Goal: Transaction & Acquisition: Purchase product/service

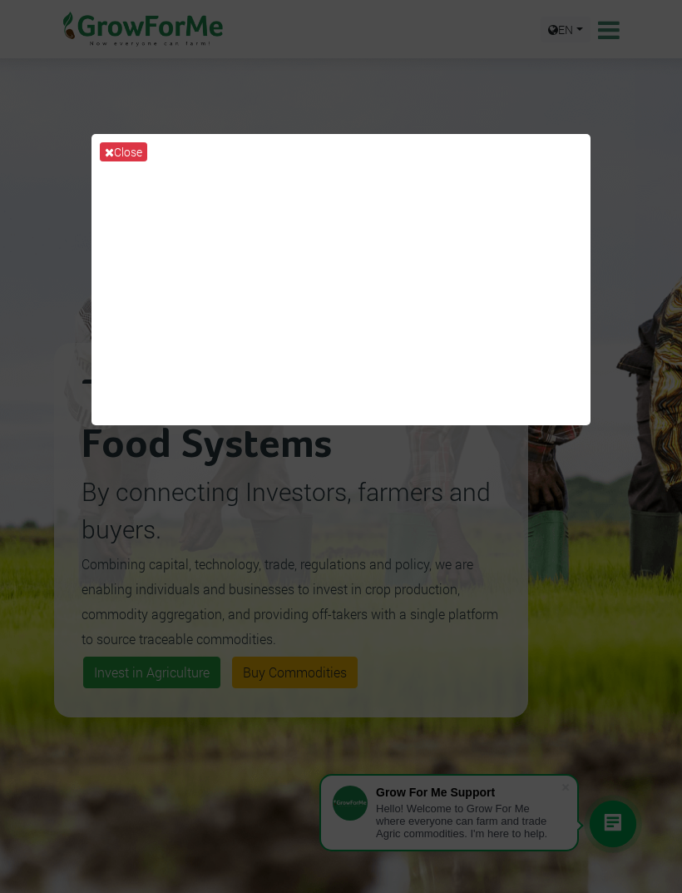
click at [614, 552] on div "Close" at bounding box center [341, 446] width 682 height 893
click at [120, 151] on button "Close" at bounding box center [123, 151] width 47 height 19
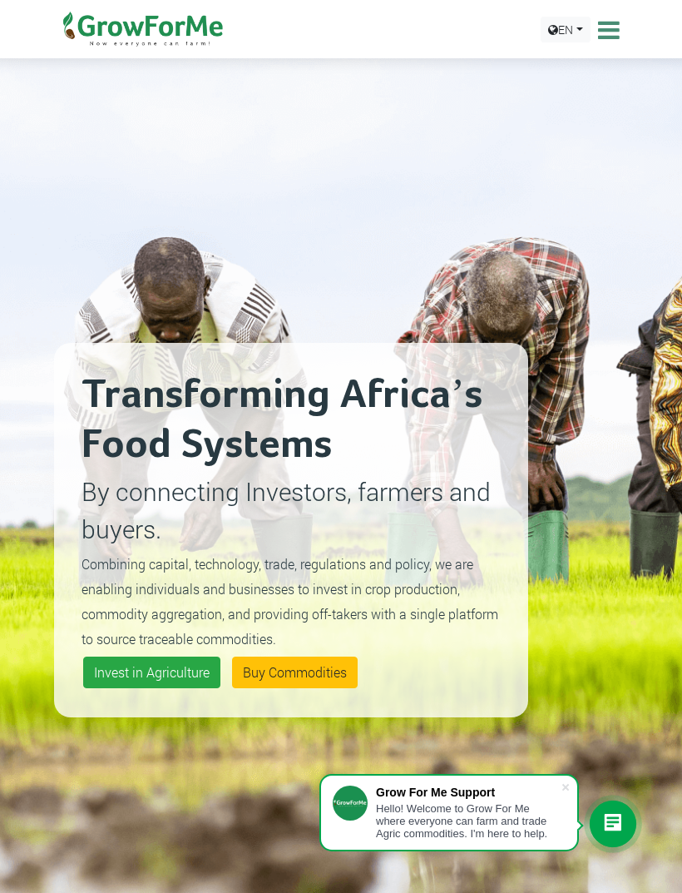
click at [598, 35] on icon at bounding box center [607, 29] width 26 height 25
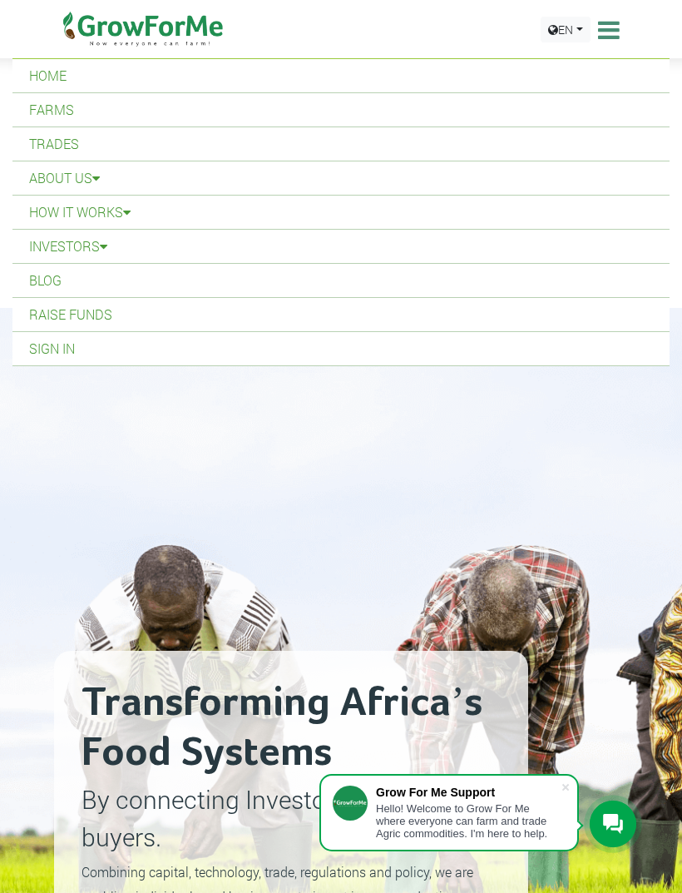
click at [356, 351] on link "Sign In" at bounding box center [340, 348] width 657 height 33
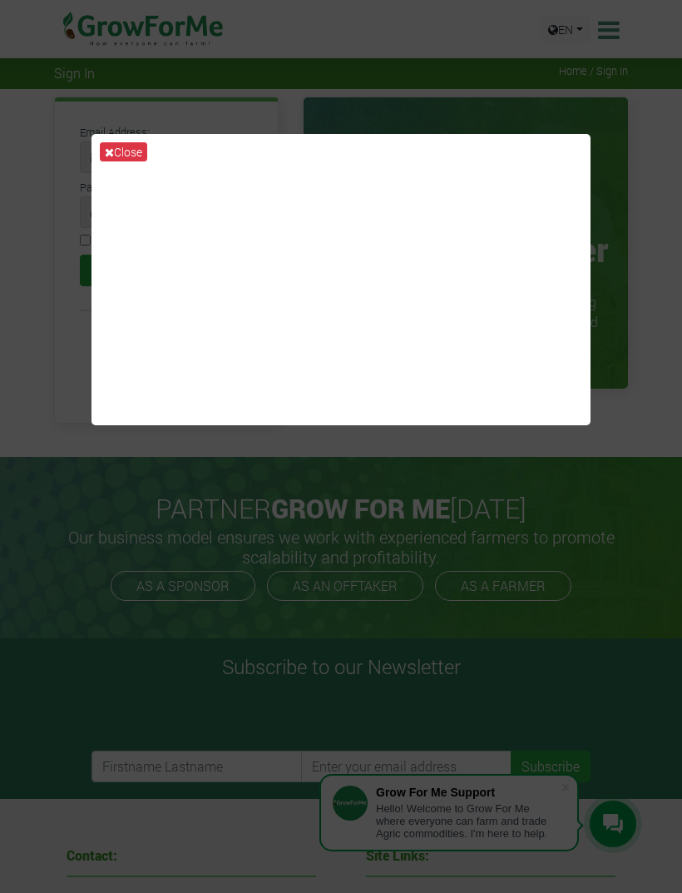
click at [116, 160] on button "Close" at bounding box center [123, 151] width 47 height 19
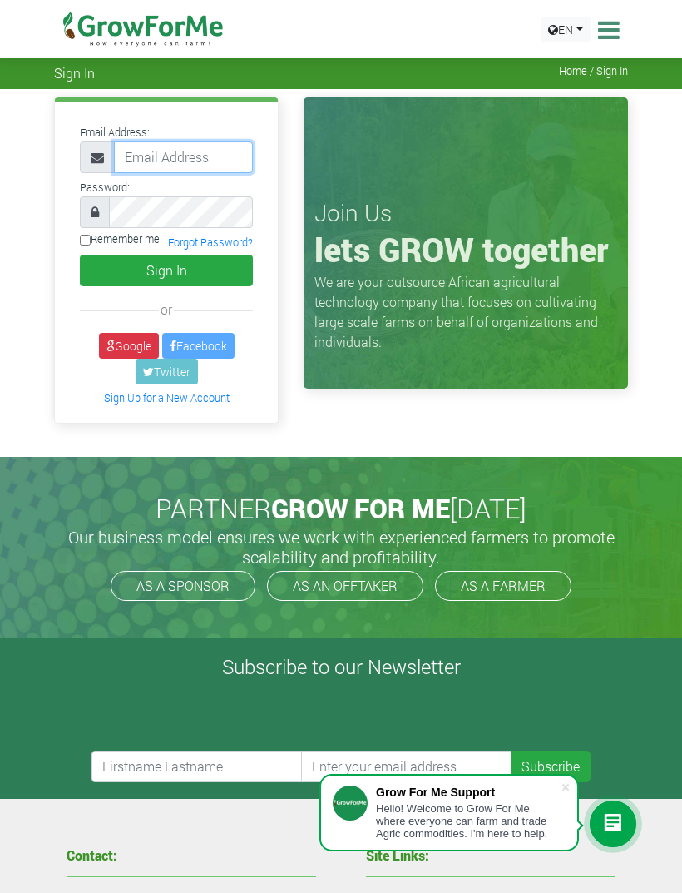
click at [166, 152] on input "email" at bounding box center [183, 157] width 139 height 32
type input "fumylaoye@gmail.com"
click at [146, 262] on button "Sign In" at bounding box center [166, 271] width 173 height 32
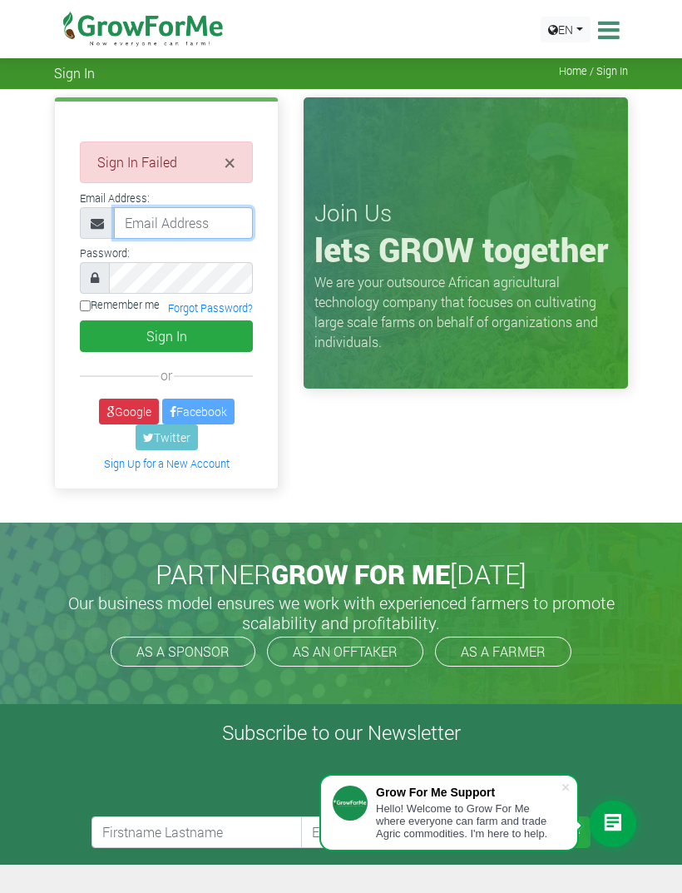
click at [157, 221] on input "email" at bounding box center [183, 223] width 139 height 32
type input "funylaoye@gmail.com"
click at [196, 330] on button "Sign In" at bounding box center [166, 336] width 173 height 32
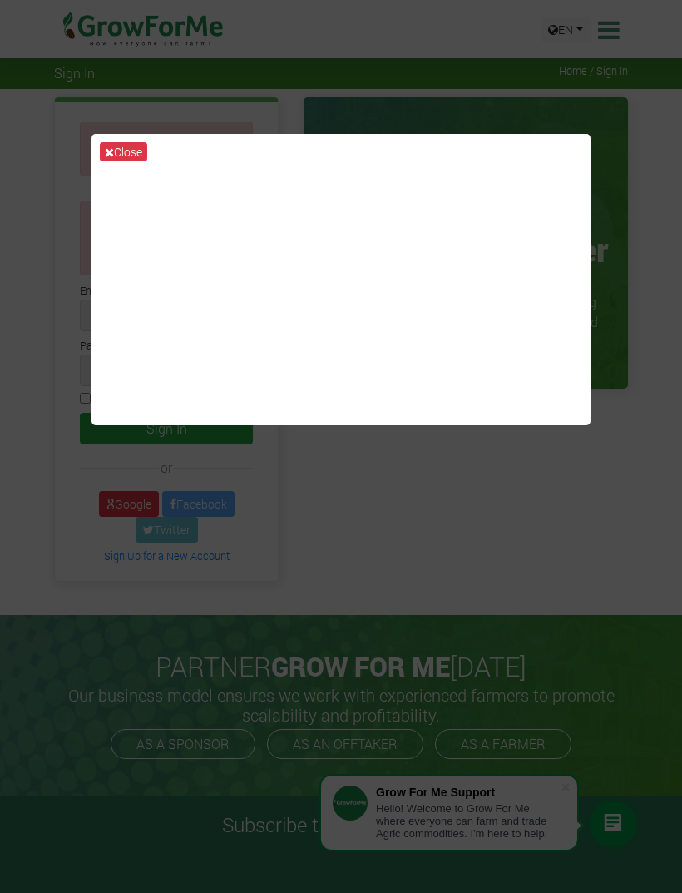
click at [121, 158] on button "Close" at bounding box center [123, 151] width 47 height 19
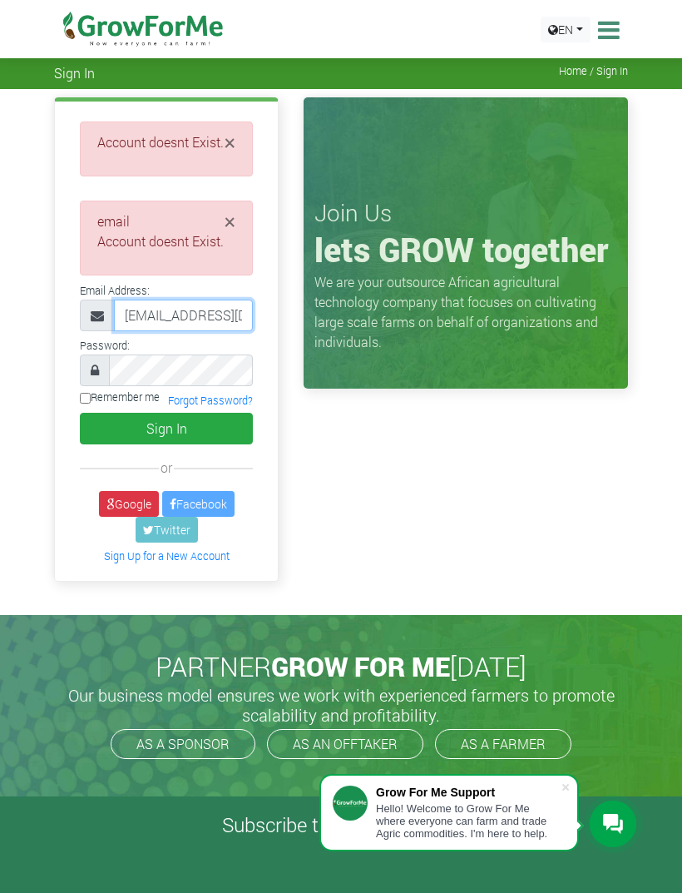
click at [136, 317] on input "funylaoye@gmail.com" at bounding box center [183, 316] width 139 height 32
click at [146, 310] on input "funylaoye@gmail.com" at bounding box center [183, 316] width 139 height 32
click at [132, 311] on input "funylaoye@gmail.com" at bounding box center [183, 316] width 139 height 32
type input "fumylaoye@gmail.com"
click at [168, 429] on button "Sign In" at bounding box center [166, 429] width 173 height 32
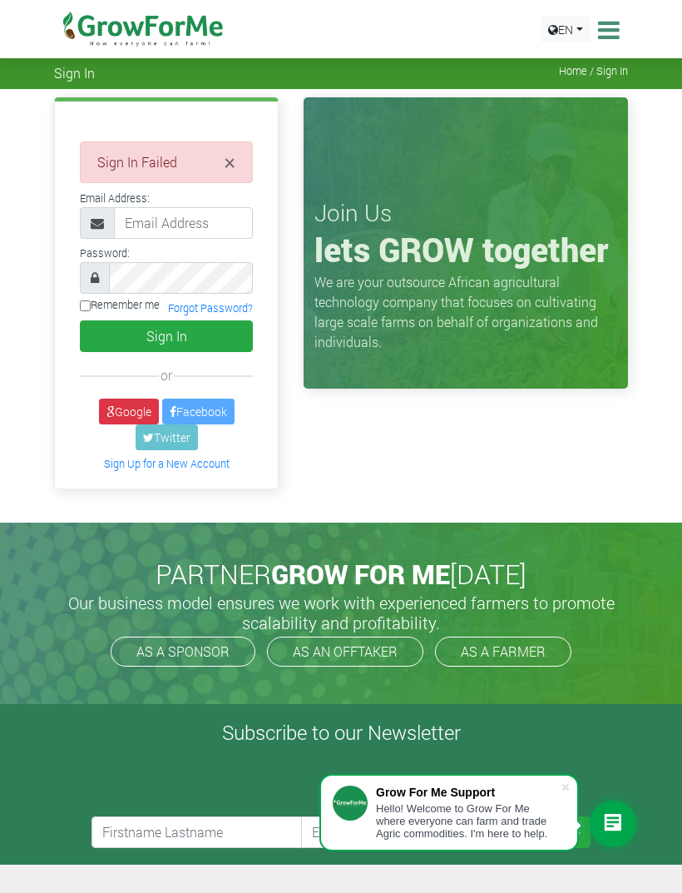
click at [206, 309] on link "Forgot Password?" at bounding box center [210, 307] width 85 height 13
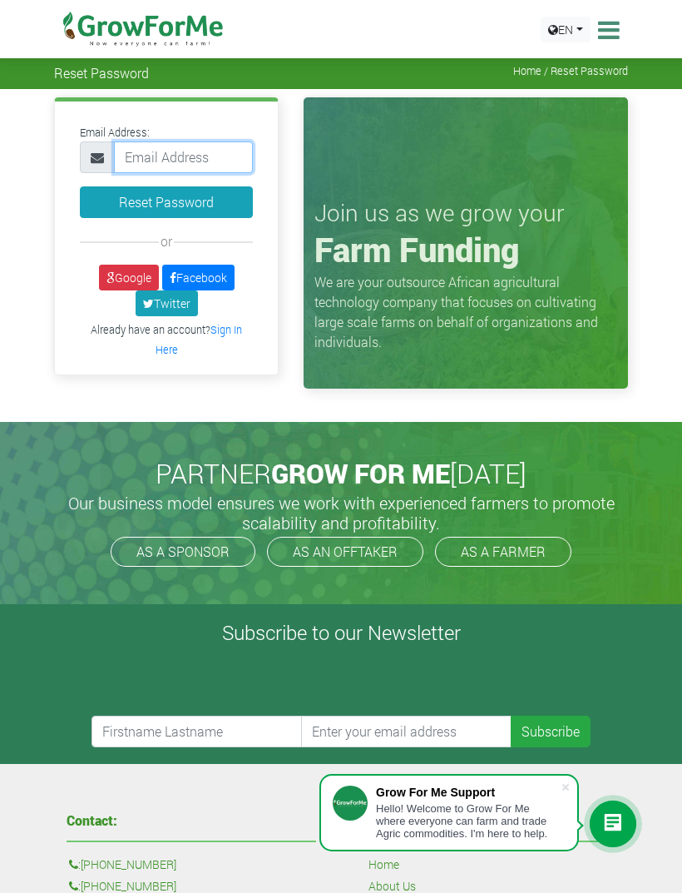
click at [153, 155] on input "email" at bounding box center [183, 157] width 139 height 32
type input "[EMAIL_ADDRESS][DOMAIN_NAME]"
click at [188, 190] on button "Reset Password" at bounding box center [166, 202] width 173 height 32
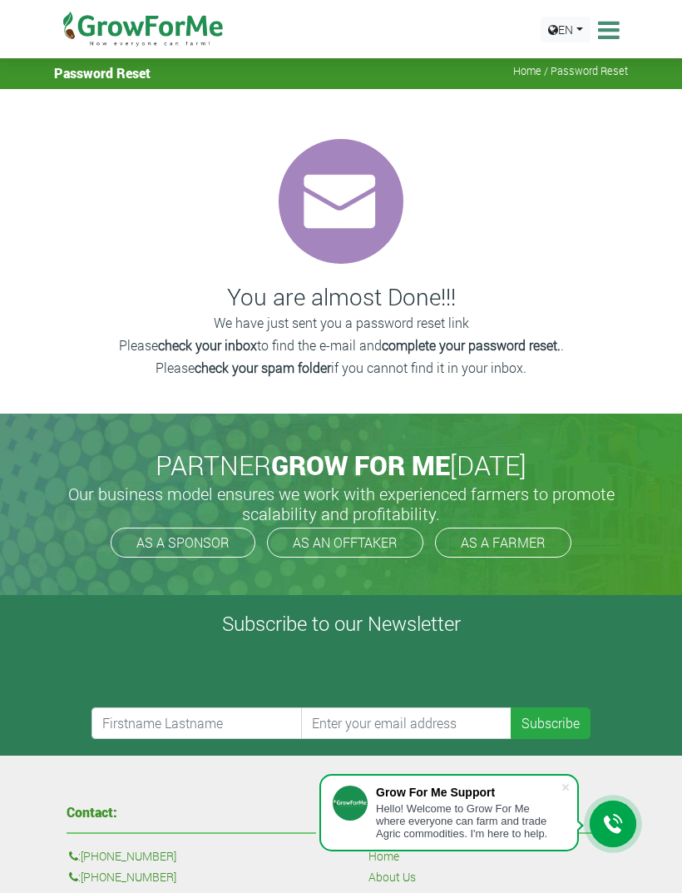
click at [617, 31] on icon at bounding box center [607, 29] width 26 height 25
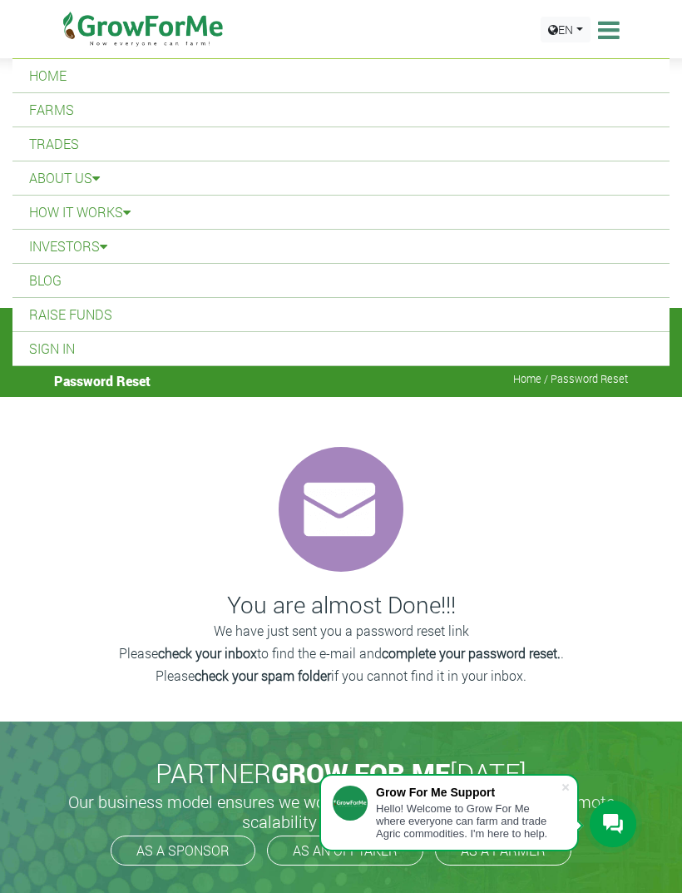
click at [107, 350] on link "Sign In" at bounding box center [340, 348] width 657 height 33
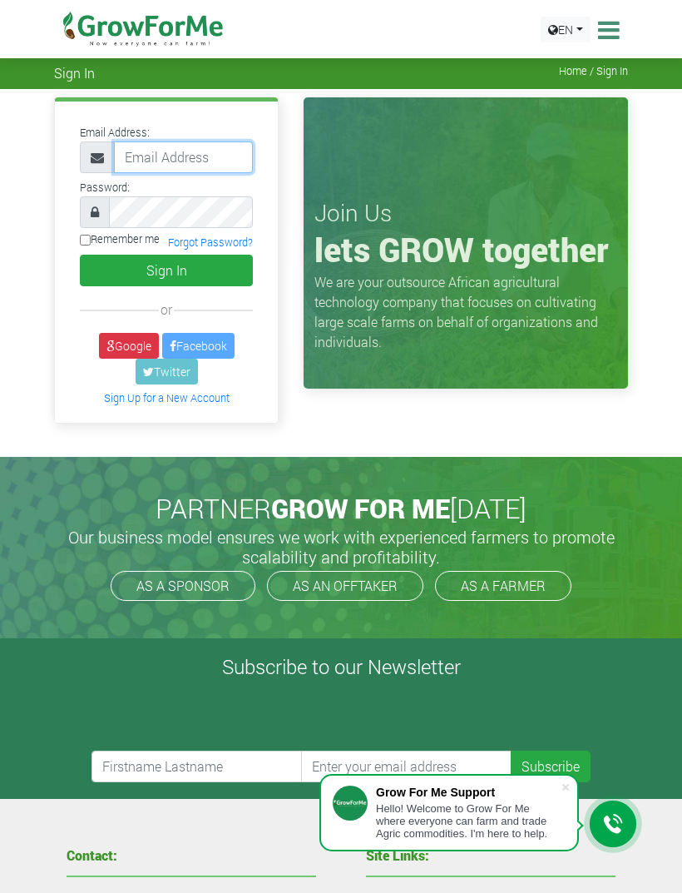
click at [158, 156] on input "email" at bounding box center [183, 157] width 139 height 32
type input "fumylaoye@gmail.com"
click at [188, 271] on button "Sign In" at bounding box center [166, 271] width 173 height 32
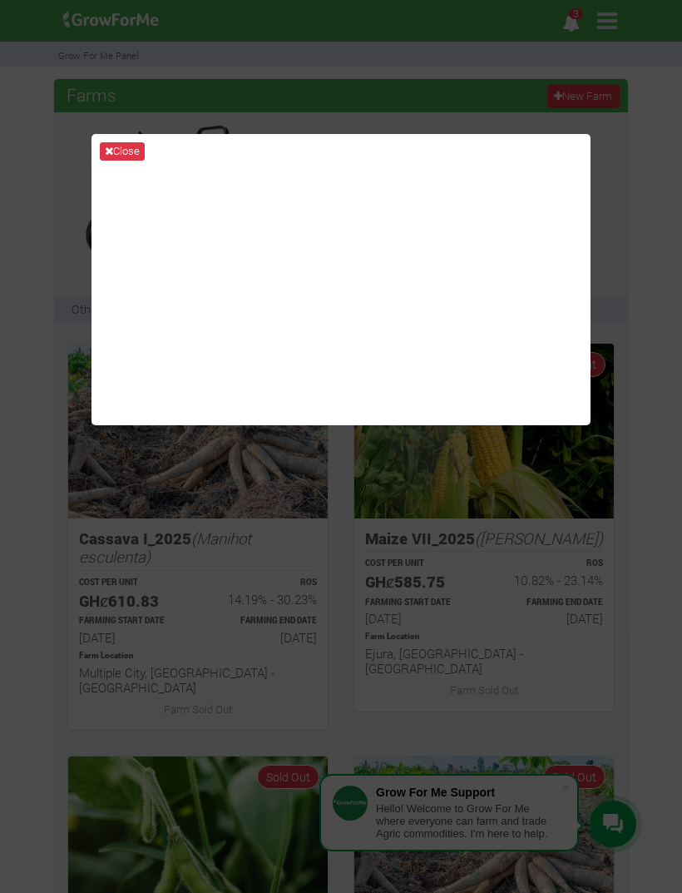
click at [113, 154] on button "Close" at bounding box center [122, 151] width 45 height 18
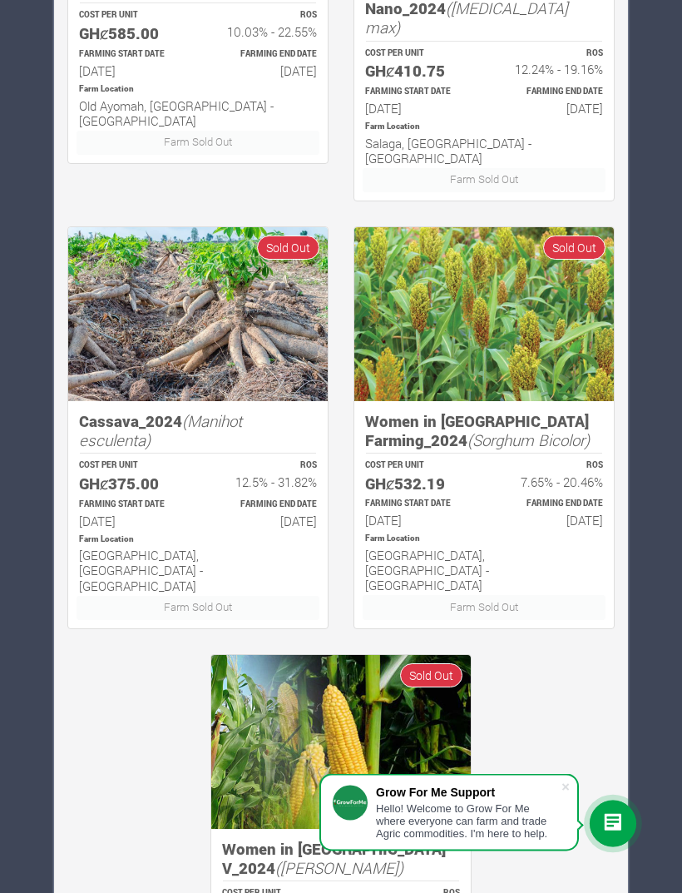
scroll to position [1432, 0]
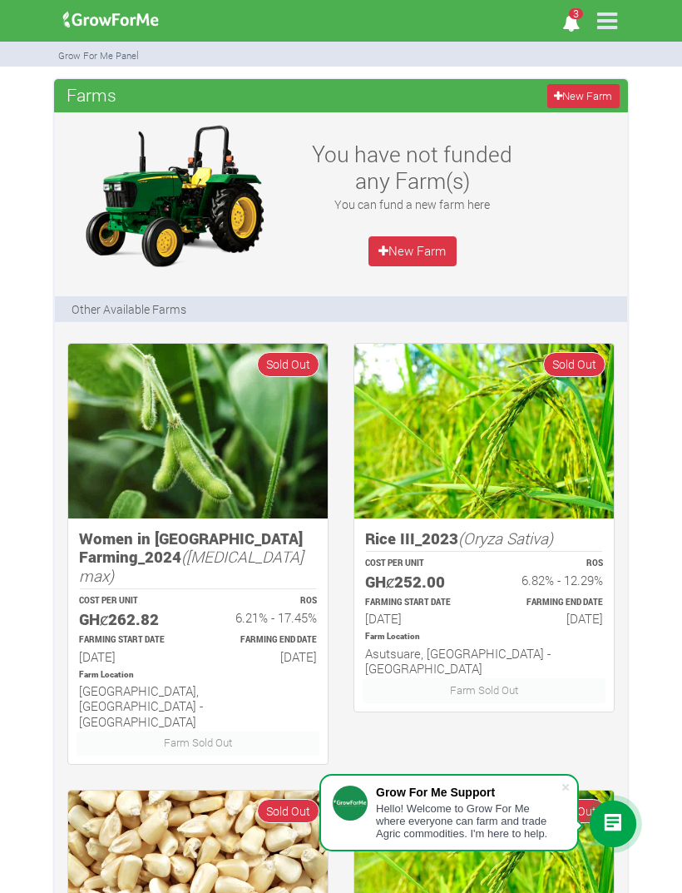
click at [600, 22] on icon at bounding box center [607, 20] width 35 height 35
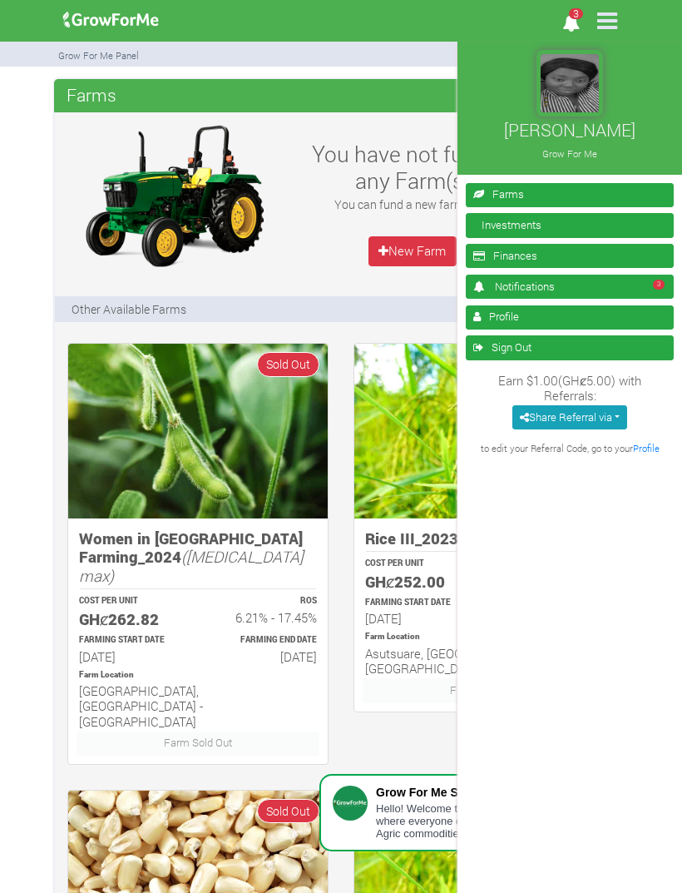
click at [384, 69] on div "Funmi Williams Grow For Me 3 Farms" at bounding box center [341, 446] width 682 height 893
click at [395, 27] on div "Funmi Williams Grow For Me 3" at bounding box center [341, 22] width 599 height 45
click at [530, 224] on link "Investments" at bounding box center [570, 225] width 208 height 24
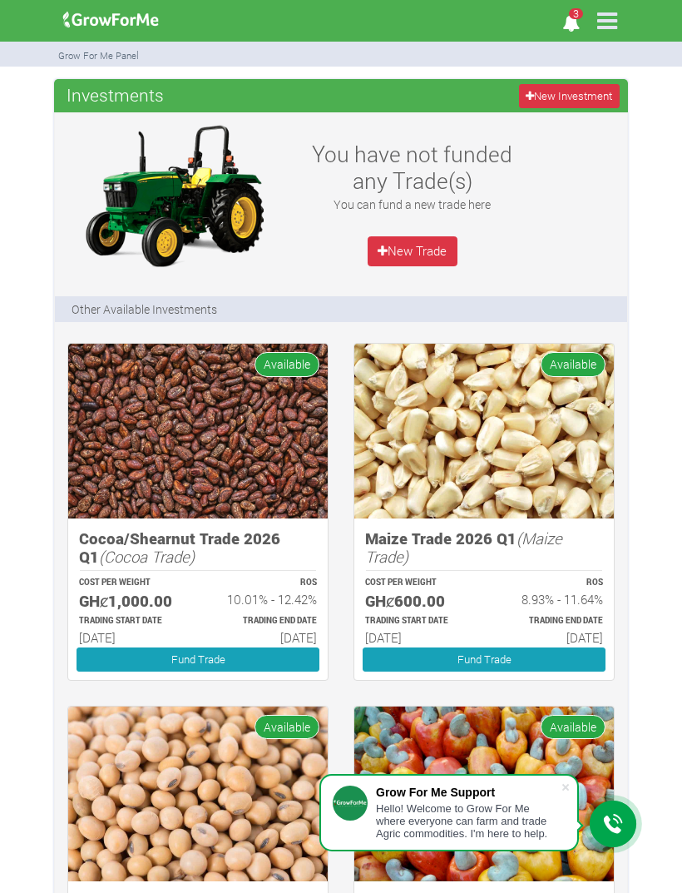
click at [605, 23] on icon at bounding box center [607, 20] width 35 height 35
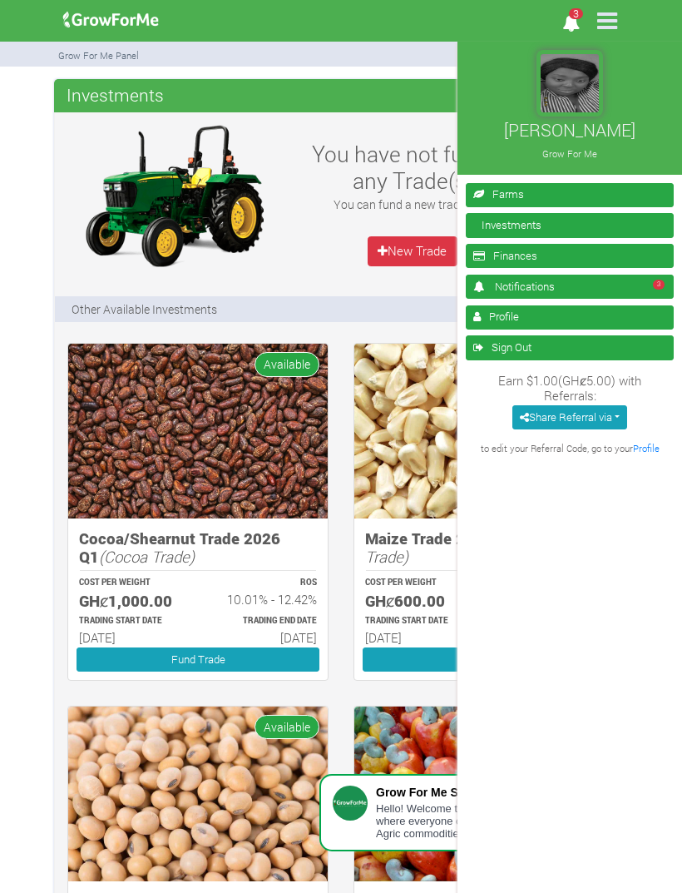
click at [548, 191] on link "Farms" at bounding box center [570, 195] width 208 height 24
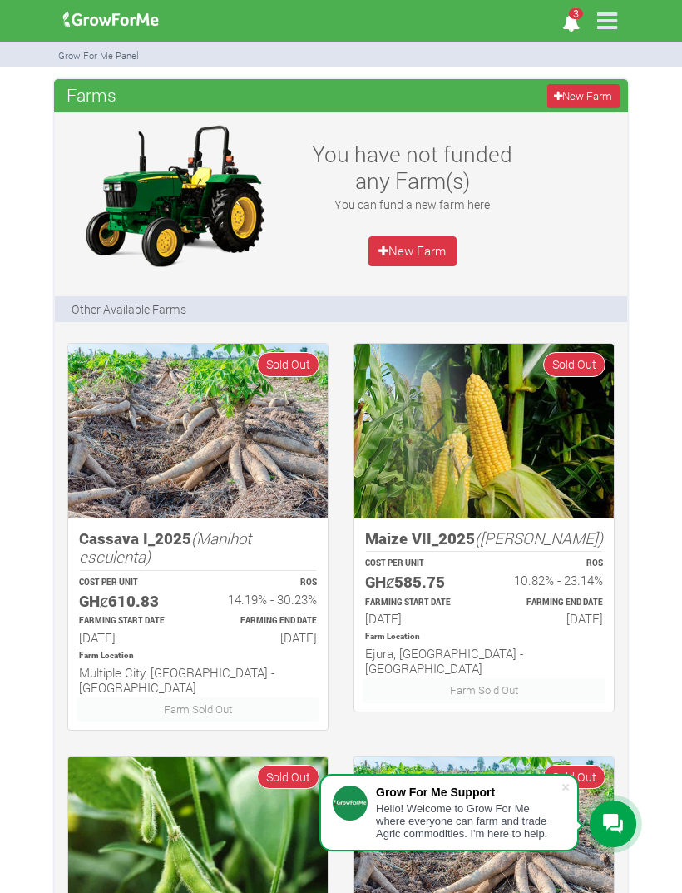
click at [602, 28] on icon at bounding box center [607, 20] width 35 height 35
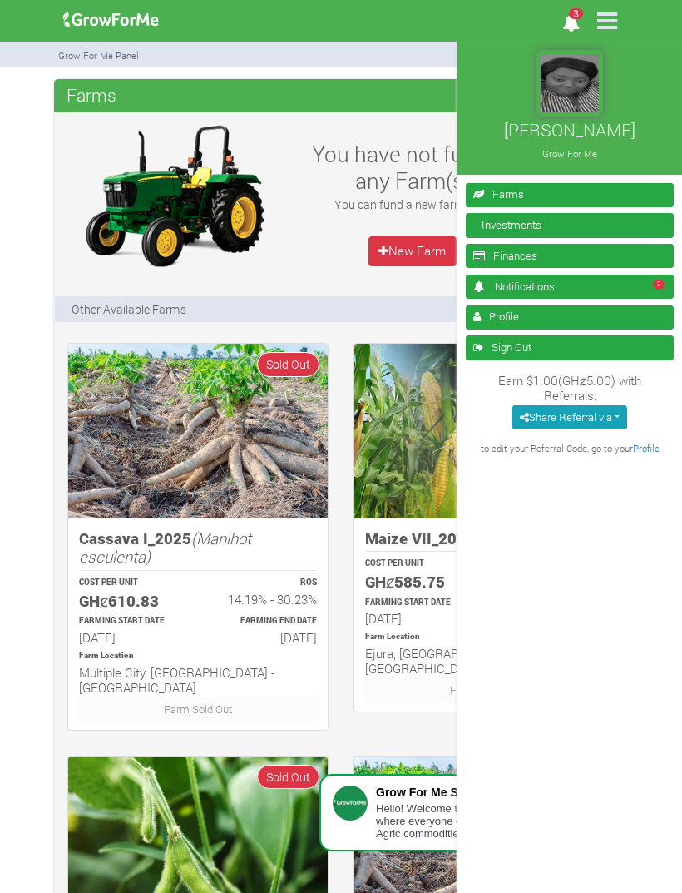
click at [551, 223] on link "Investments" at bounding box center [570, 225] width 208 height 24
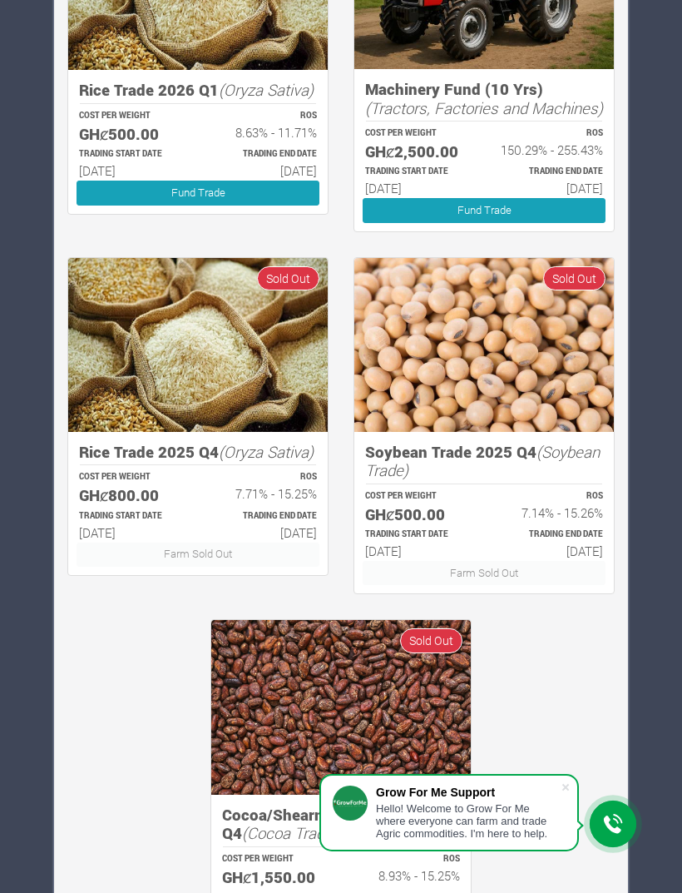
scroll to position [1263, 0]
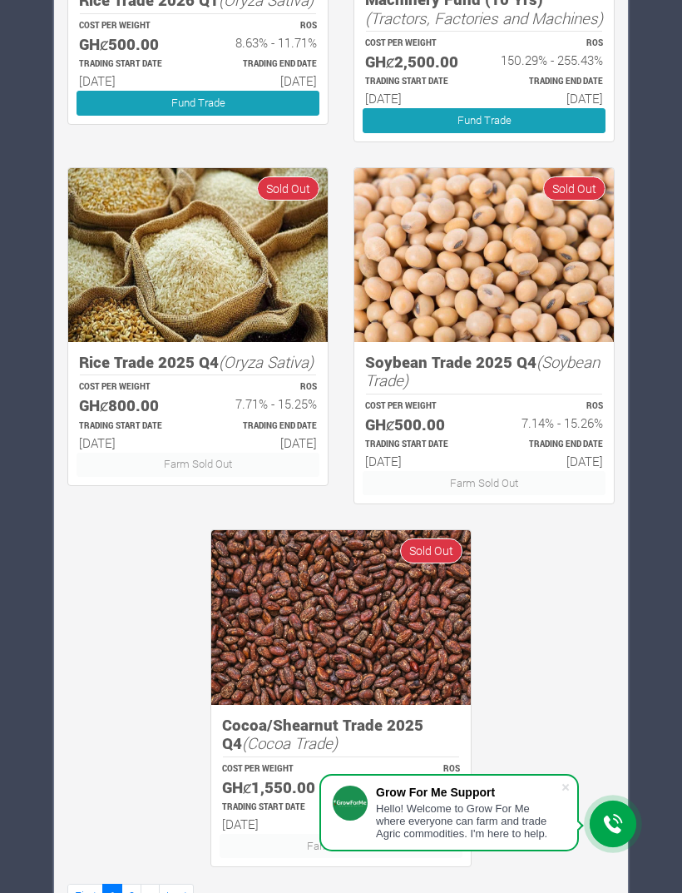
click at [130, 892] on link "2" at bounding box center [131, 896] width 20 height 24
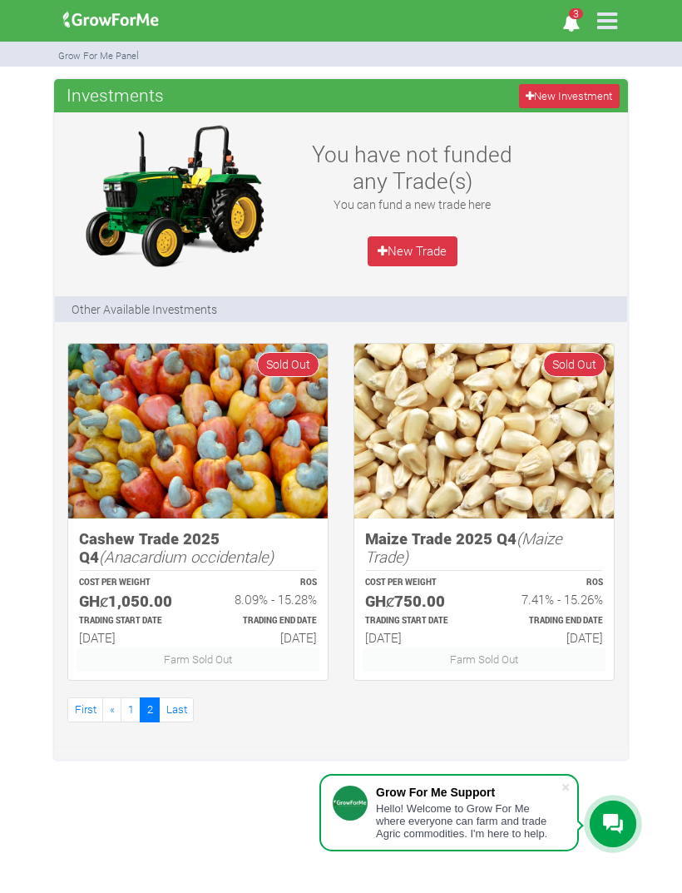
click at [131, 703] on link "1" at bounding box center [131, 709] width 20 height 24
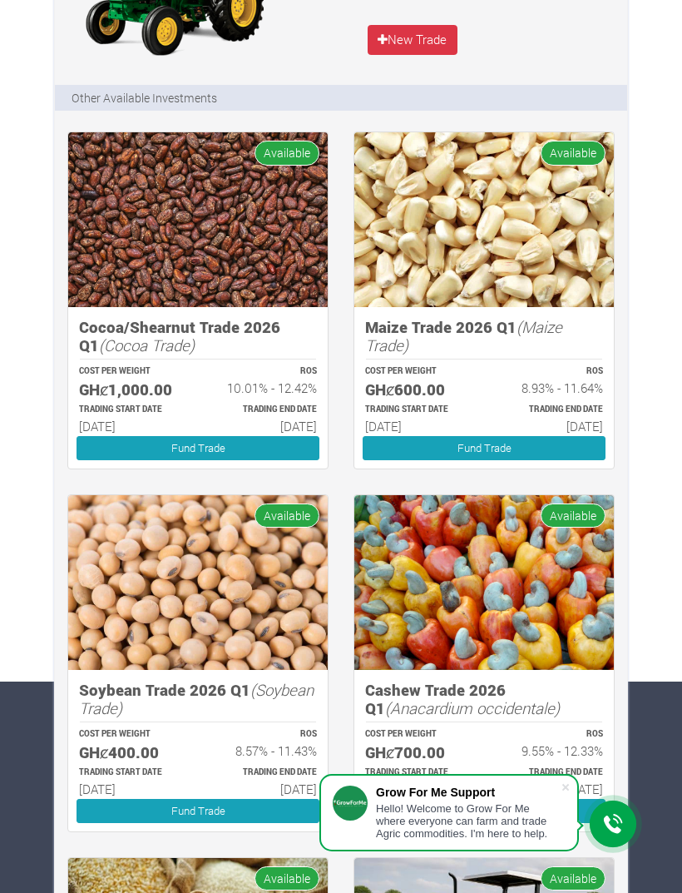
scroll to position [211, 0]
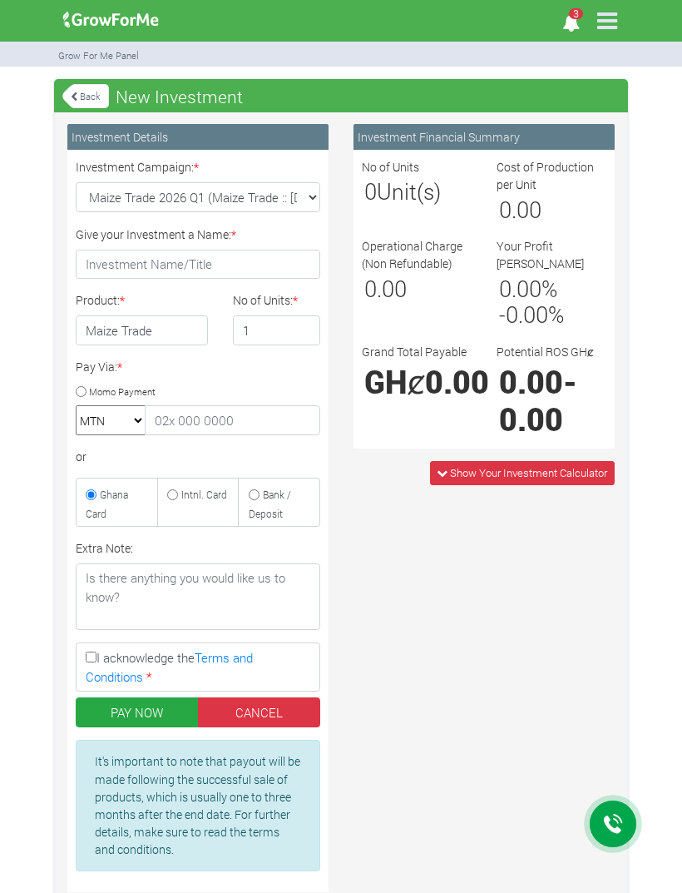
type input "1"
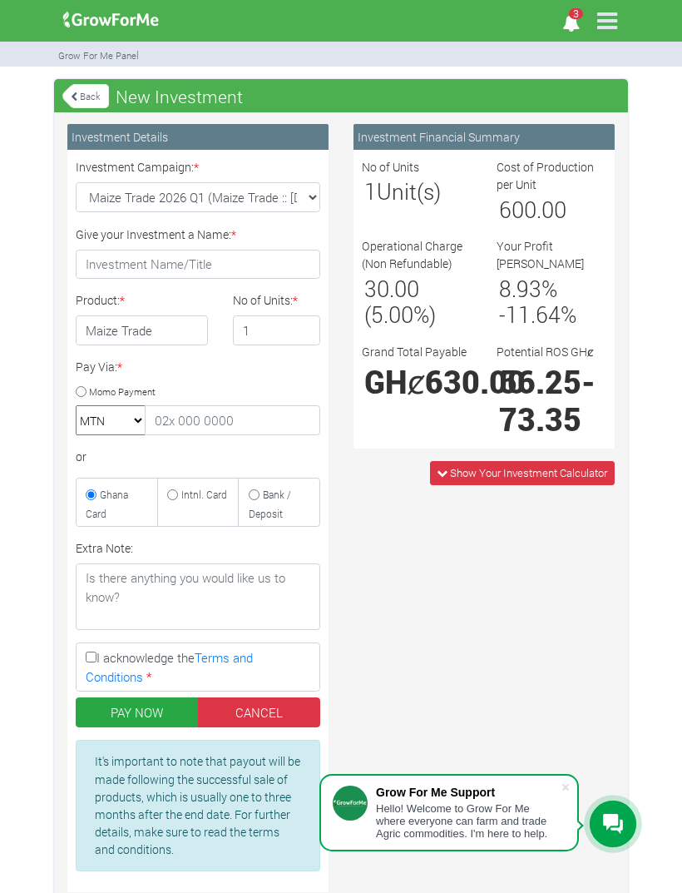
click at [576, 465] on span "Show Your Investment Calculator" at bounding box center [528, 472] width 157 height 15
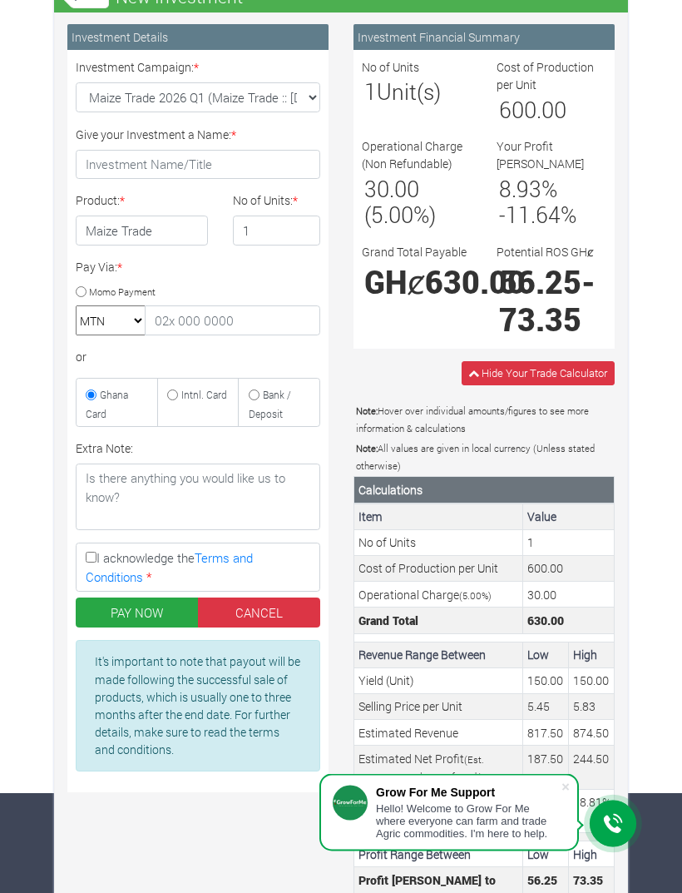
scroll to position [102, 0]
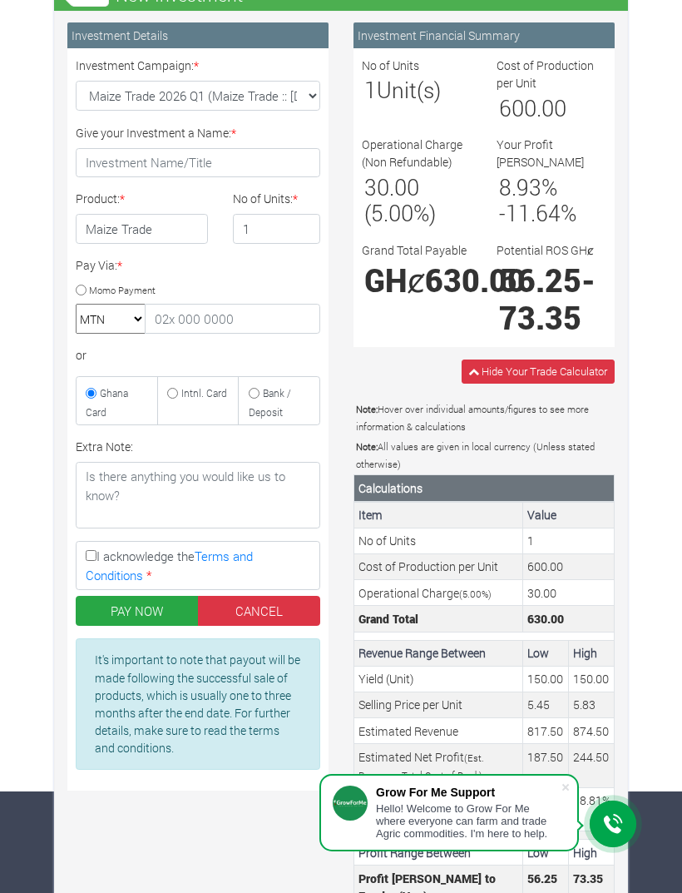
click at [566, 534] on td "1" at bounding box center [569, 541] width 92 height 26
click at [543, 533] on td "1" at bounding box center [569, 541] width 92 height 26
click at [277, 232] on input "1" at bounding box center [276, 229] width 87 height 30
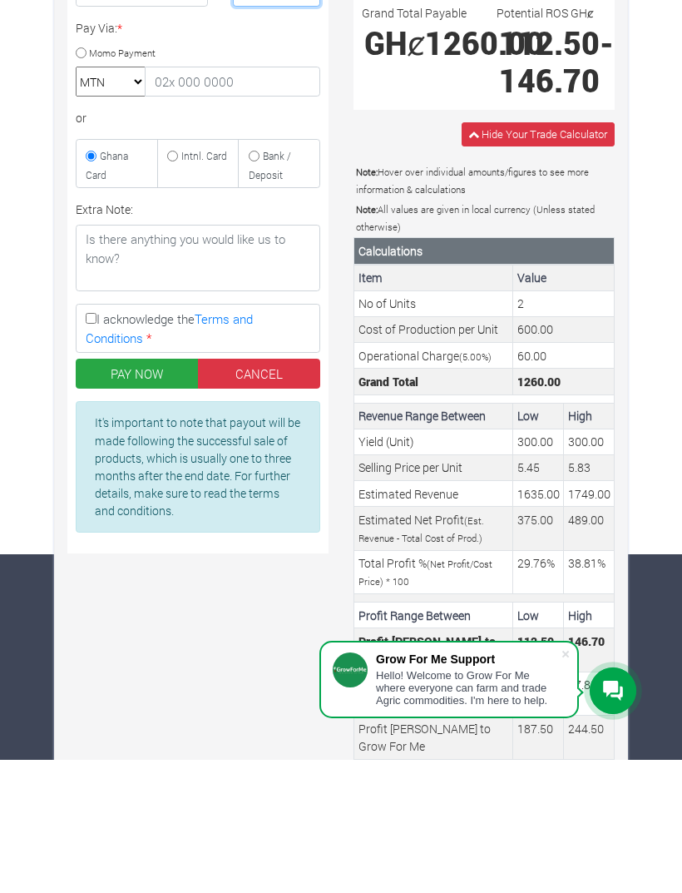
scroll to position [0, 0]
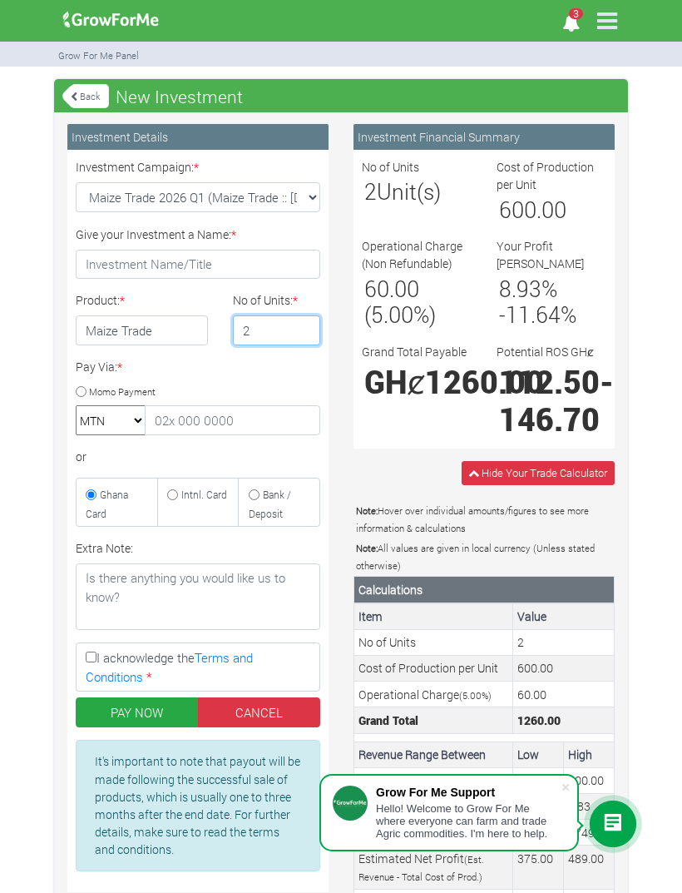
type input "2"
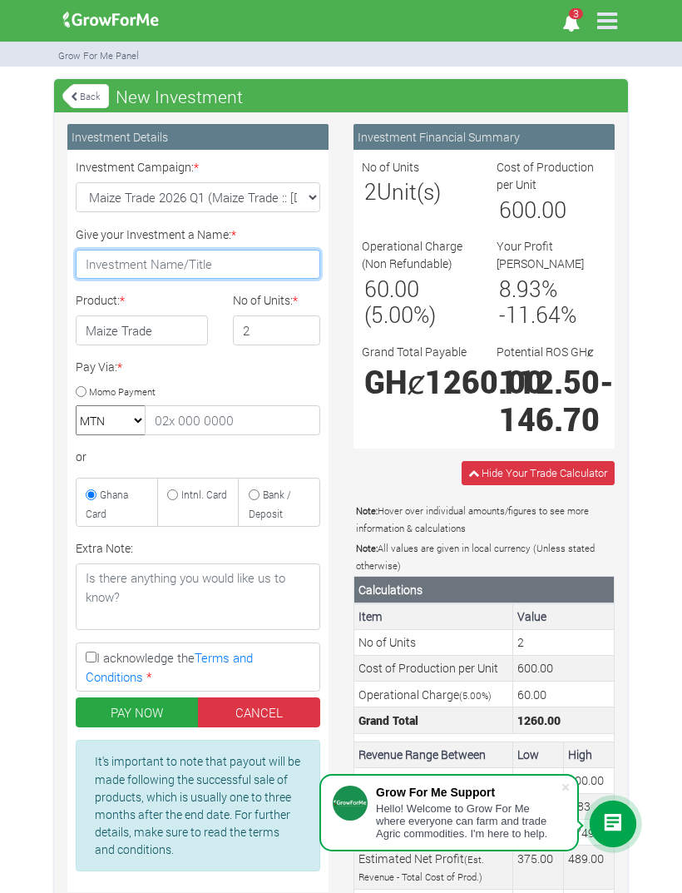
click at [168, 266] on input "Give your Investment a Name: *" at bounding box center [198, 265] width 245 height 30
type input "Corn"
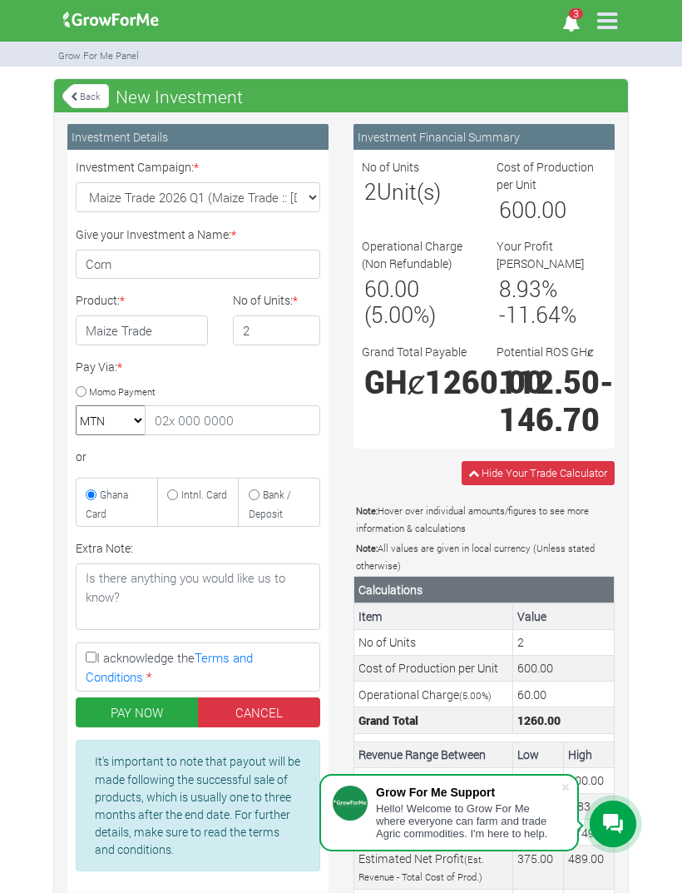
click at [126, 424] on select "MTN Telecel Airtel Tigo" at bounding box center [111, 420] width 70 height 30
click at [188, 491] on small "Intnl. Card" at bounding box center [204, 494] width 46 height 13
click at [178, 491] on input "Intnl. Card" at bounding box center [172, 494] width 11 height 11
radio input "true"
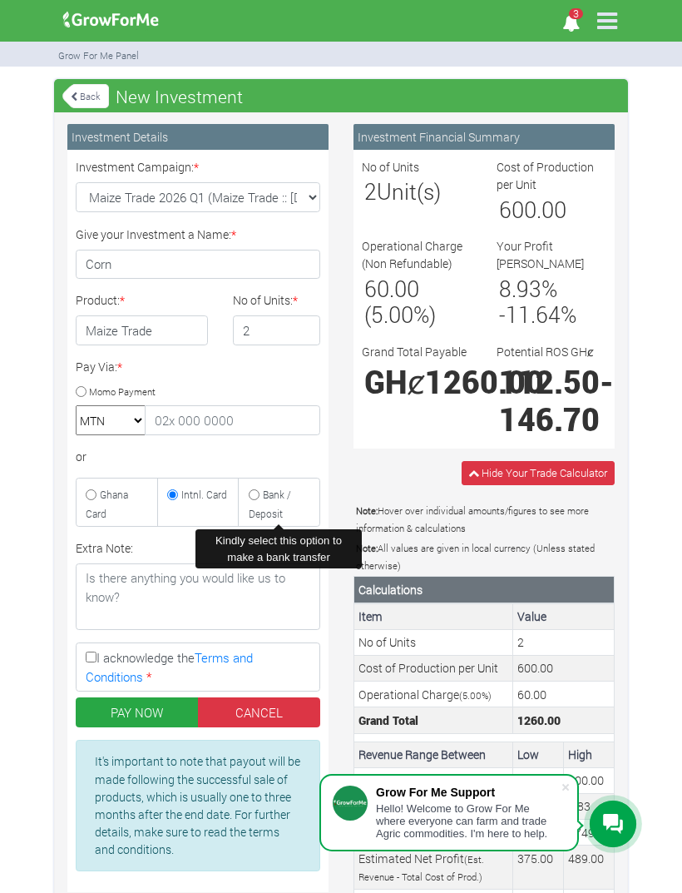
click at [275, 501] on label "Bank / Deposit" at bounding box center [279, 502] width 82 height 48
click at [260, 500] on input "Bank / Deposit" at bounding box center [254, 494] width 11 height 11
radio input "true"
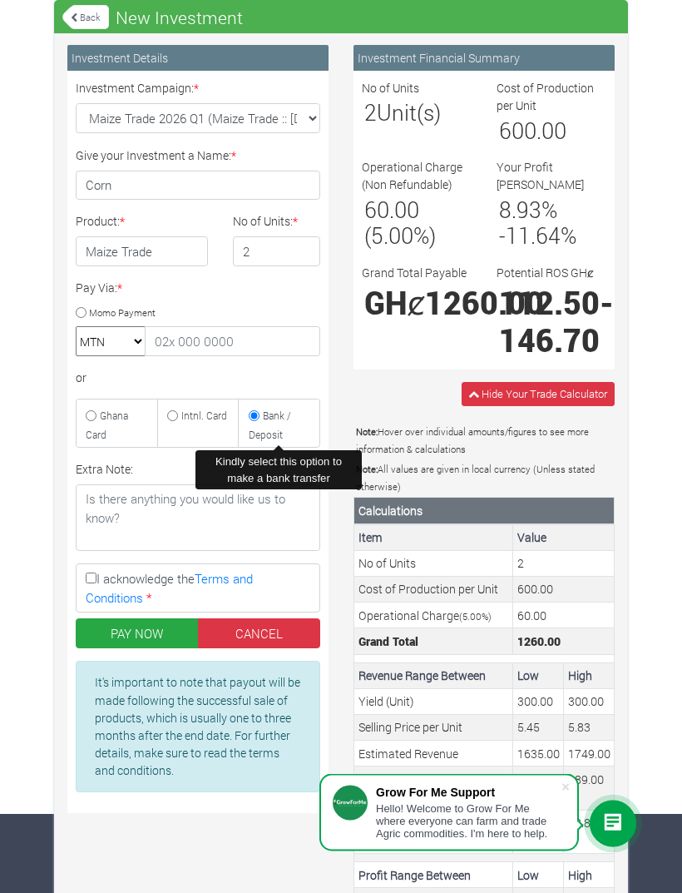
scroll to position [79, 0]
click at [94, 573] on input "I acknowledge the Terms and Conditions *" at bounding box center [91, 578] width 11 height 11
checkbox input "true"
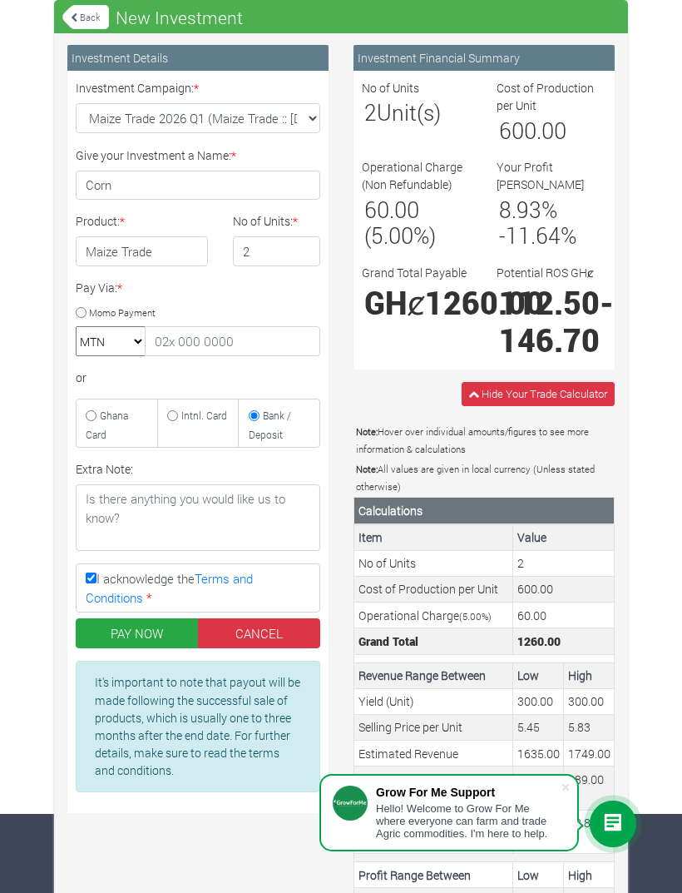
click at [143, 623] on button "PAY NOW" at bounding box center [137, 633] width 123 height 30
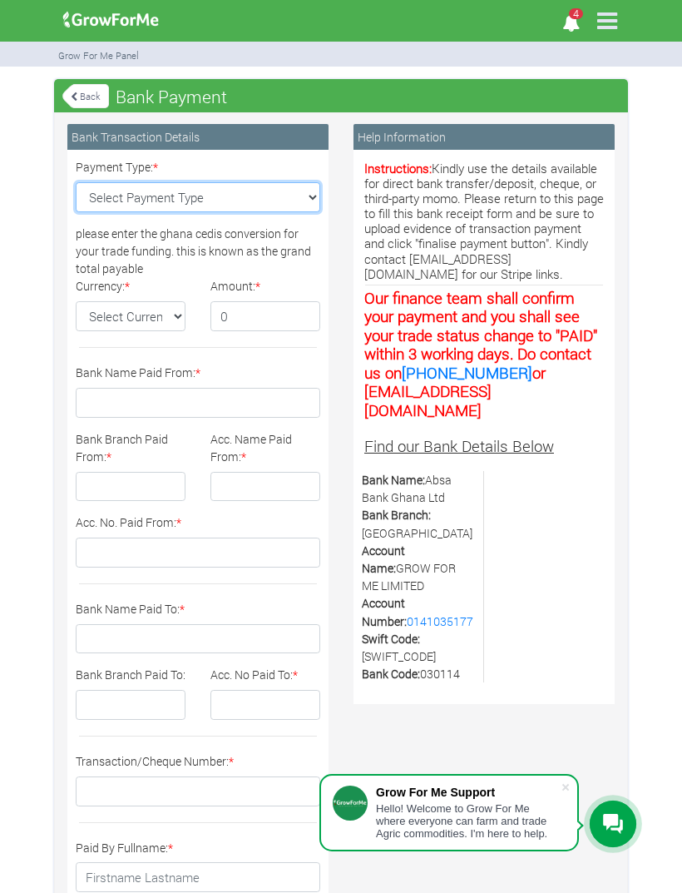
click at [292, 182] on select "Select Payment Type Cash Deposit Bank Transfer Cheque Stripe" at bounding box center [198, 197] width 245 height 30
select select "Stripe"
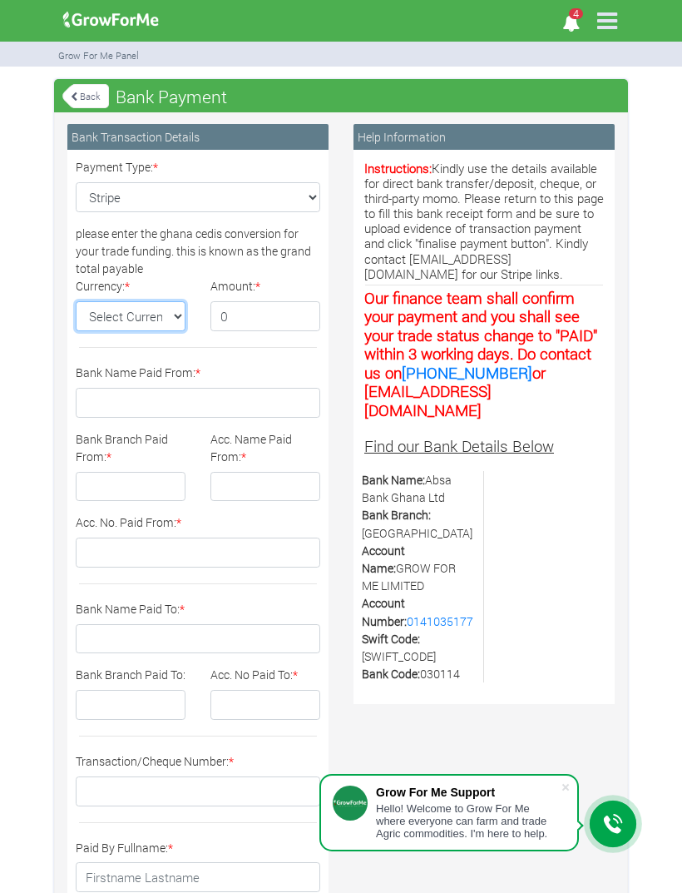
click at [143, 314] on select "Select Currency GH¢" at bounding box center [131, 316] width 110 height 30
select select "GH¢"
click at [77, 92] on icon at bounding box center [74, 96] width 7 height 9
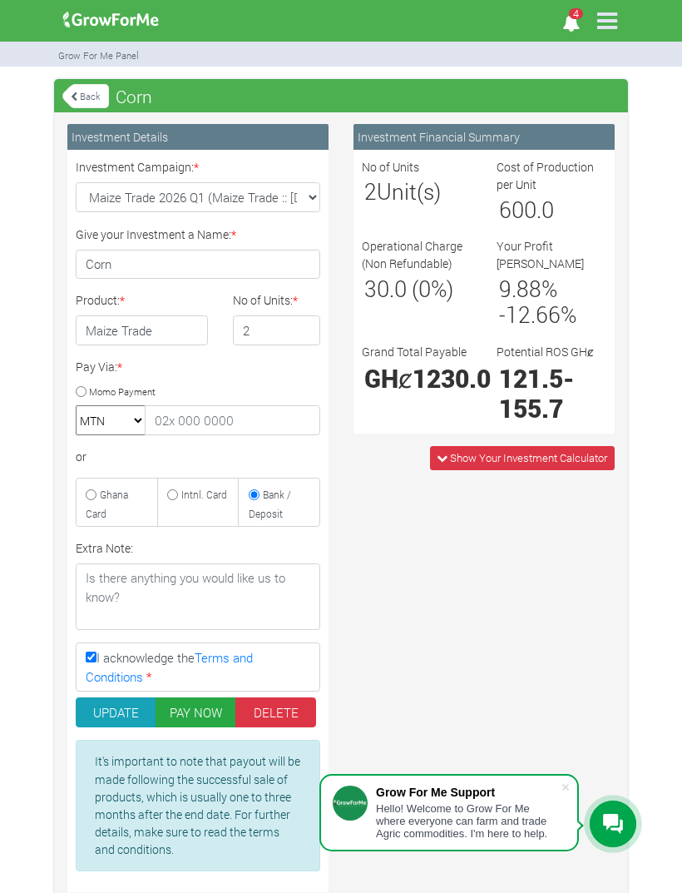
click at [201, 484] on label "Intnl. Card" at bounding box center [198, 502] width 82 height 48
click at [178, 489] on input "Intnl. Card" at bounding box center [172, 494] width 11 height 11
radio input "true"
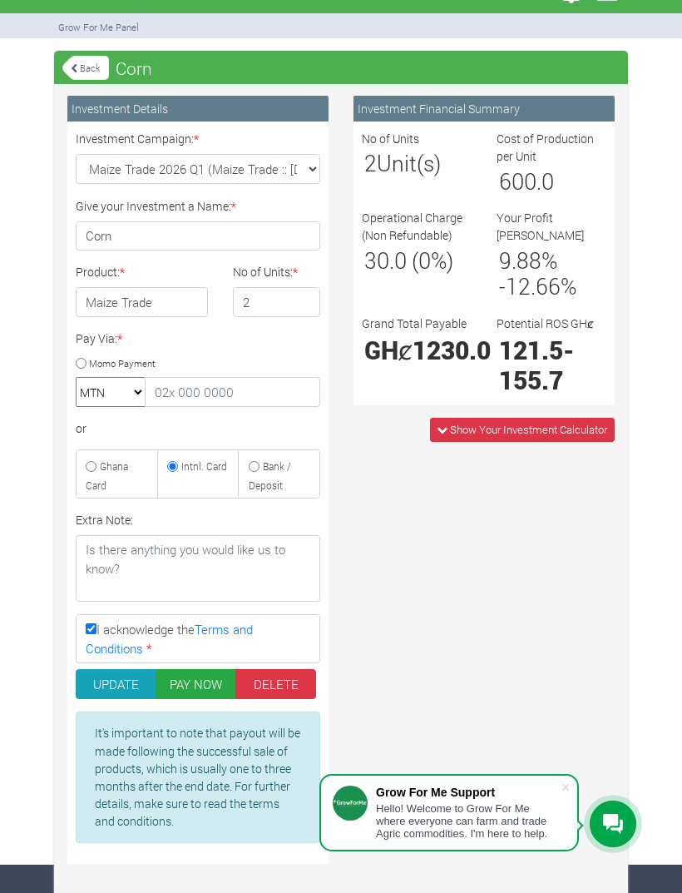
scroll to position [31, 0]
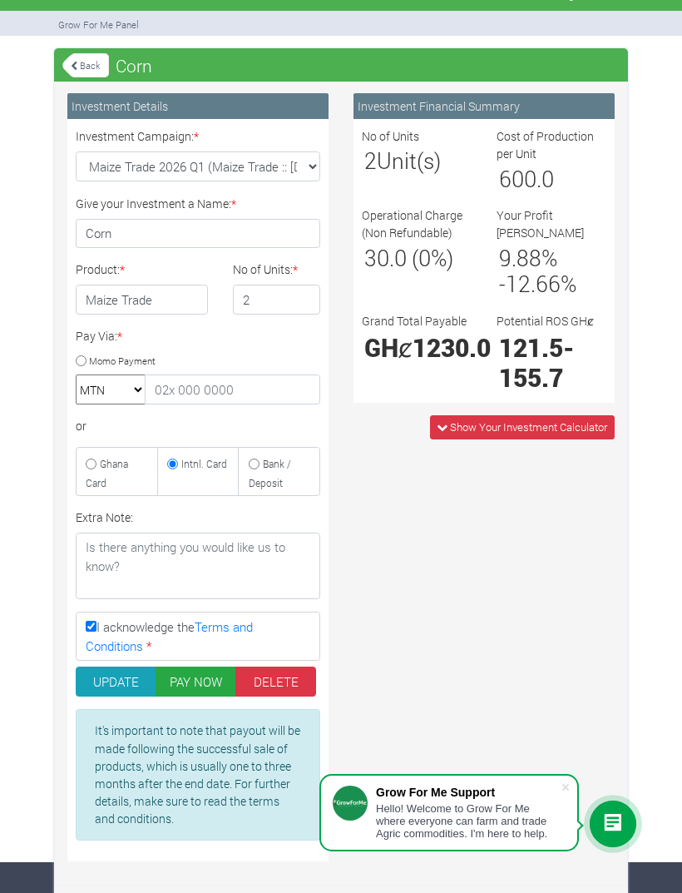
click at [185, 681] on button "PAY NOW" at bounding box center [196, 682] width 81 height 30
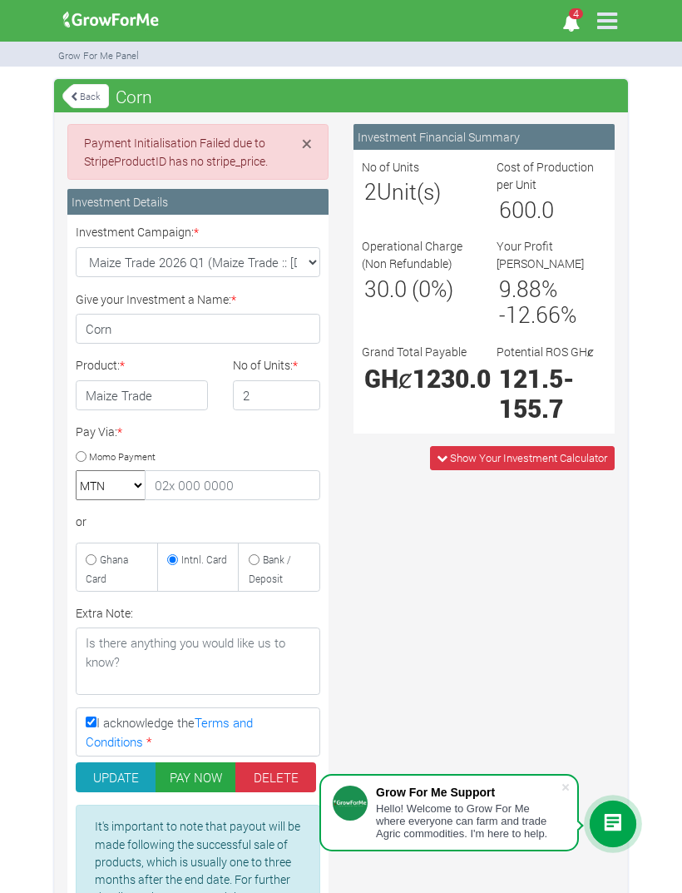
click at [122, 771] on button "UPDATE" at bounding box center [116, 777] width 81 height 30
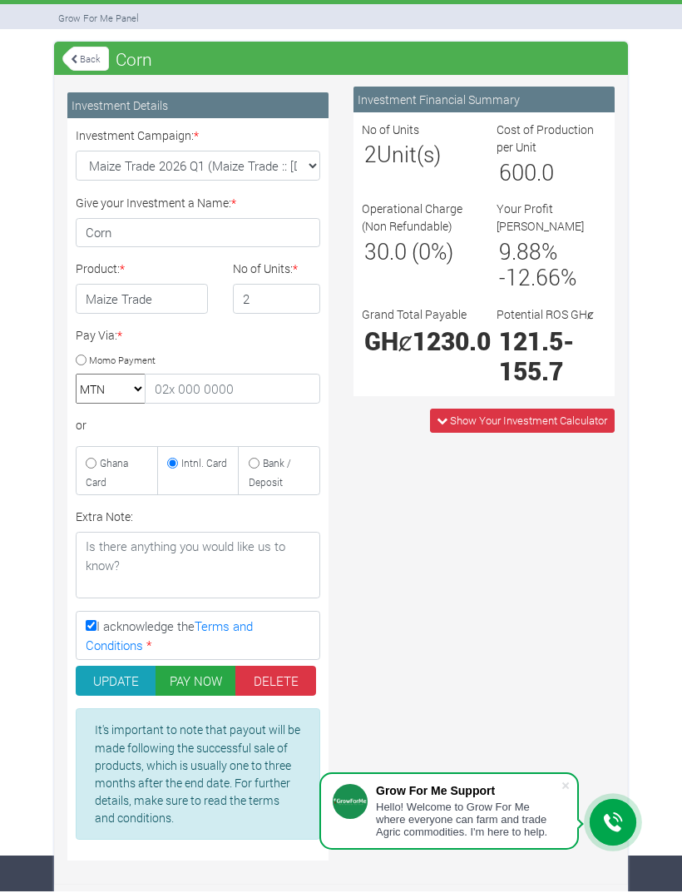
scroll to position [37, 0]
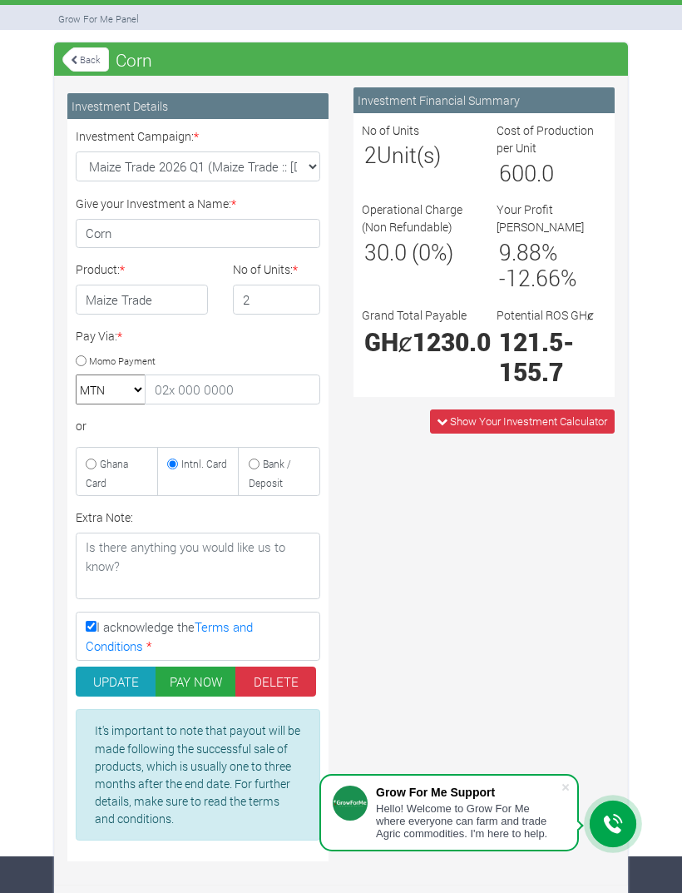
click at [186, 680] on button "PAY NOW" at bounding box center [196, 682] width 81 height 30
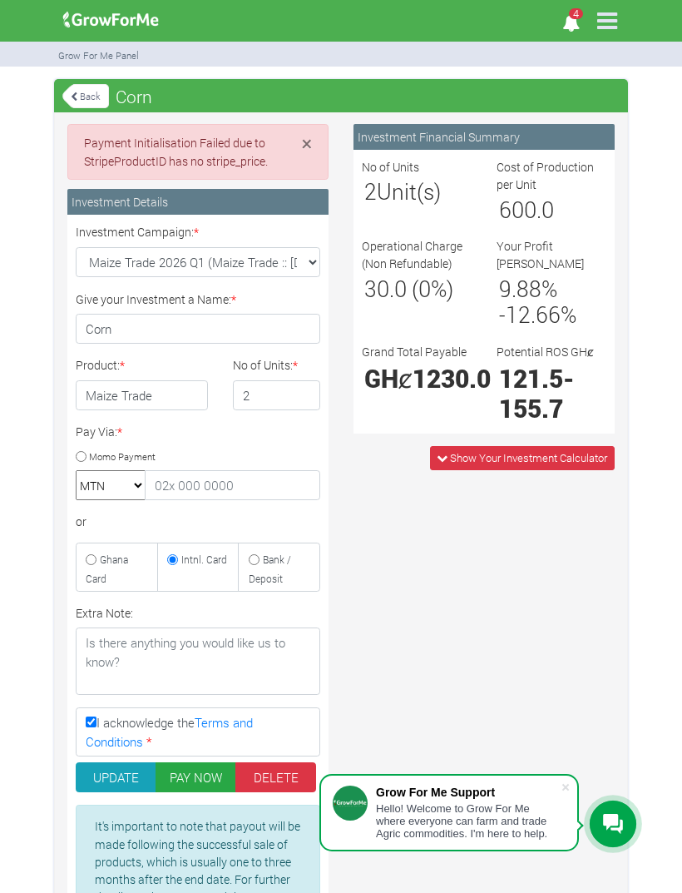
click at [85, 90] on link "Back" at bounding box center [85, 95] width 47 height 27
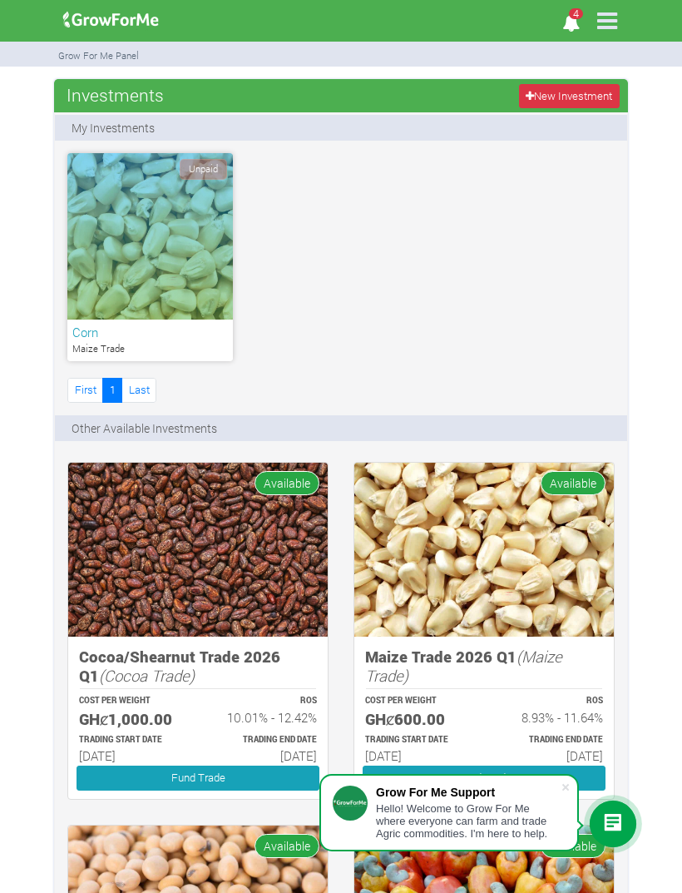
click at [102, 269] on div "Unpaid" at bounding box center [150, 236] width 166 height 166
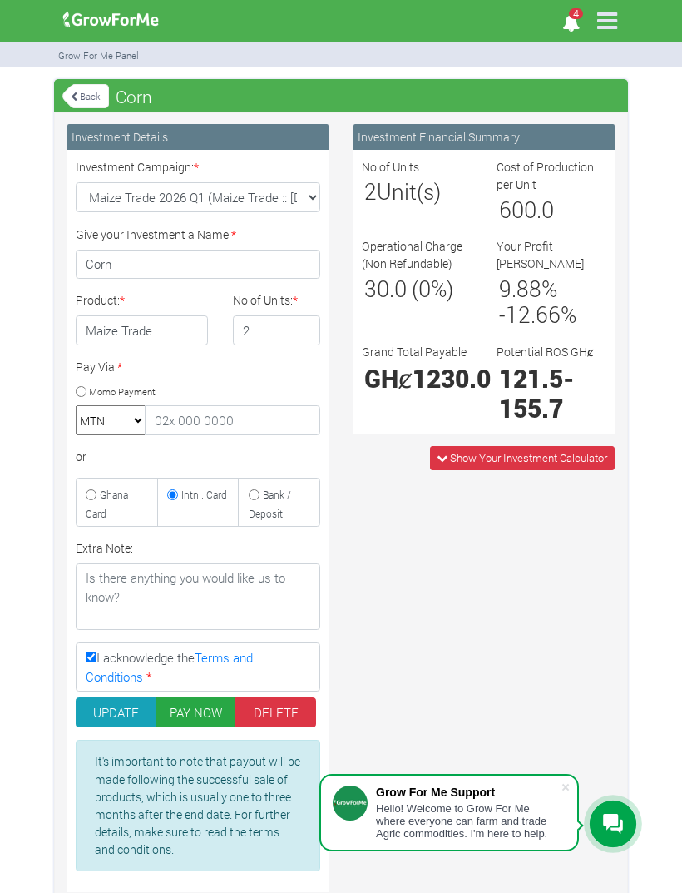
click at [103, 493] on small "Ghana Card" at bounding box center [107, 504] width 42 height 32
click at [97, 493] on input "Ghana Card" at bounding box center [91, 494] width 11 height 11
radio input "true"
click at [178, 481] on label "Intnl. Card" at bounding box center [198, 502] width 82 height 48
click at [178, 489] on input "Intnl. Card" at bounding box center [172, 494] width 11 height 11
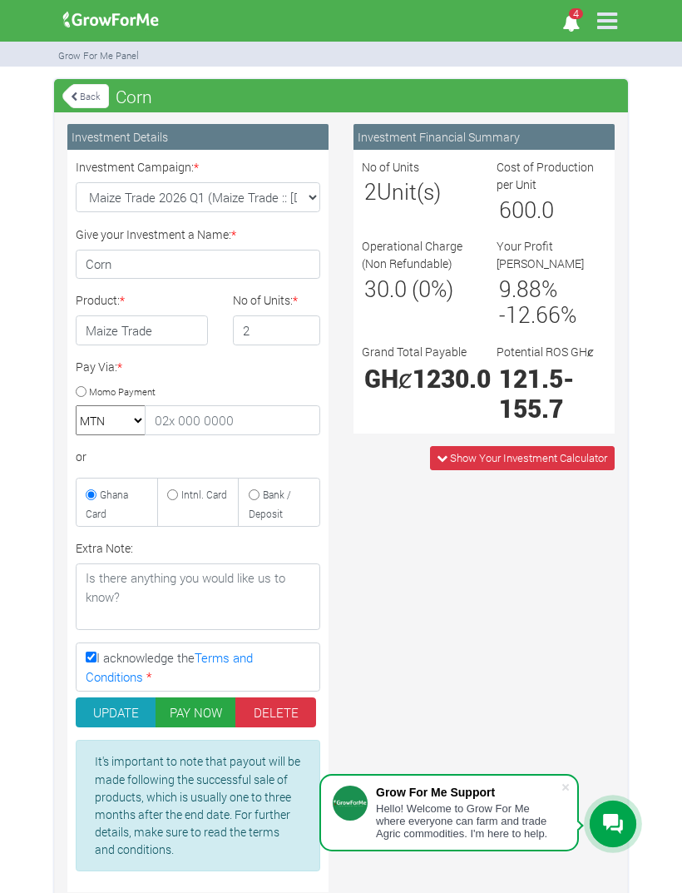
radio input "true"
click at [572, 21] on icon "4" at bounding box center [571, 22] width 32 height 37
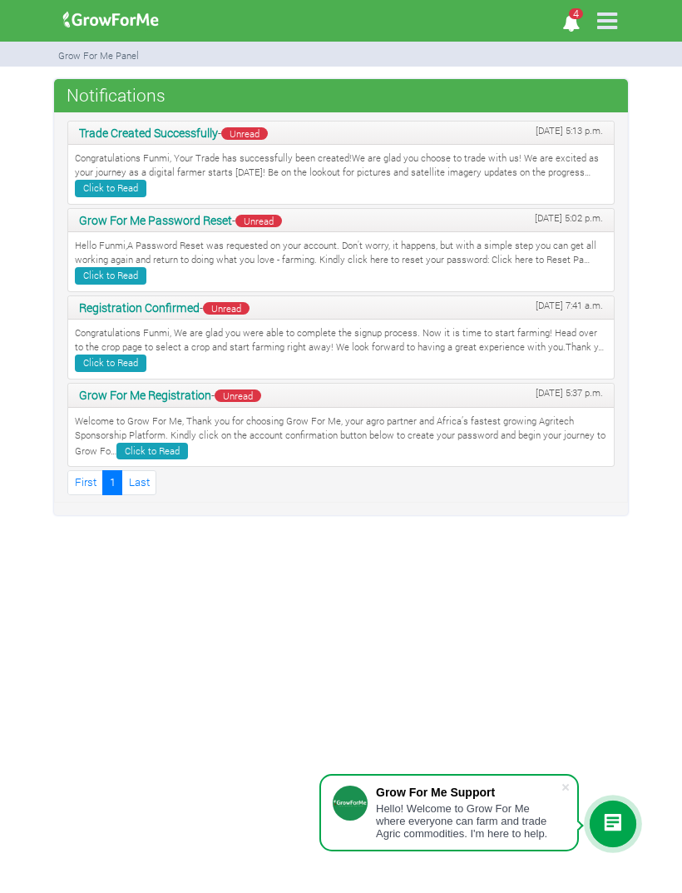
click at [490, 153] on p "Congratulations Funmi, Your Trade has successfully been created!We are glad you…" at bounding box center [341, 174] width 533 height 46
click at [111, 180] on link "Click to Read" at bounding box center [111, 188] width 72 height 17
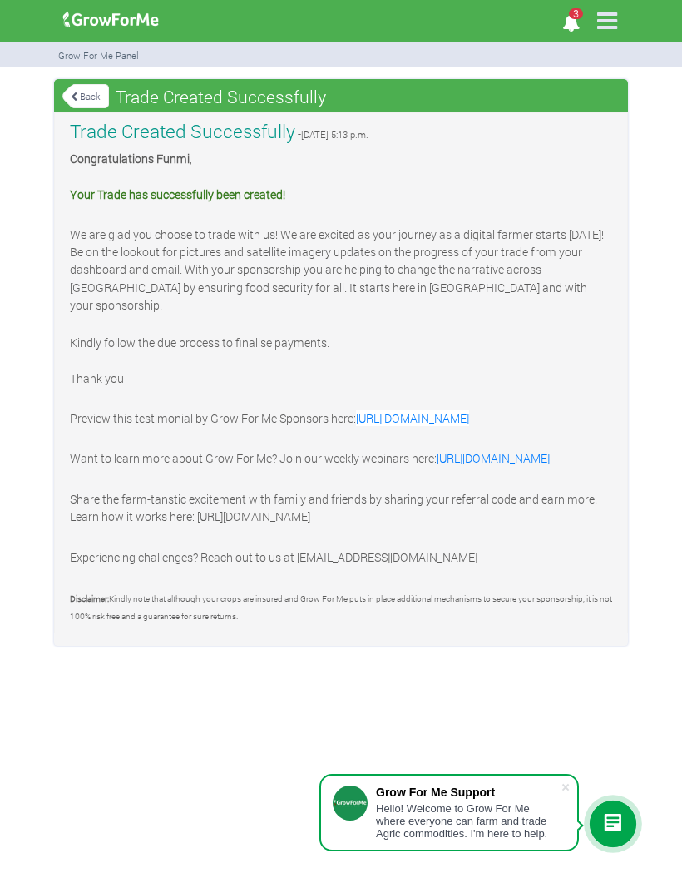
click at [87, 86] on link "Back" at bounding box center [85, 95] width 47 height 27
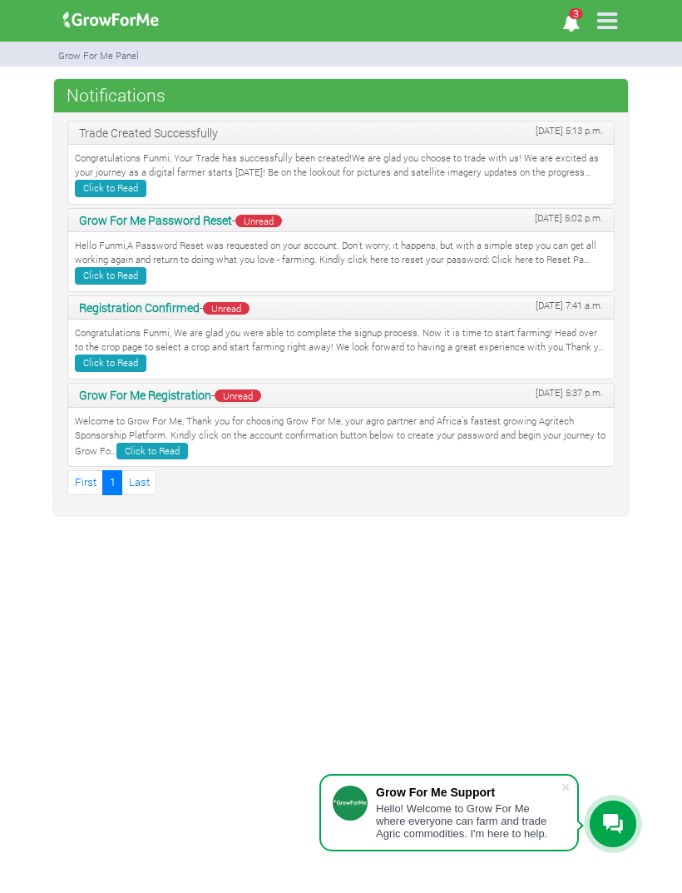
click at [607, 21] on icon at bounding box center [607, 20] width 35 height 35
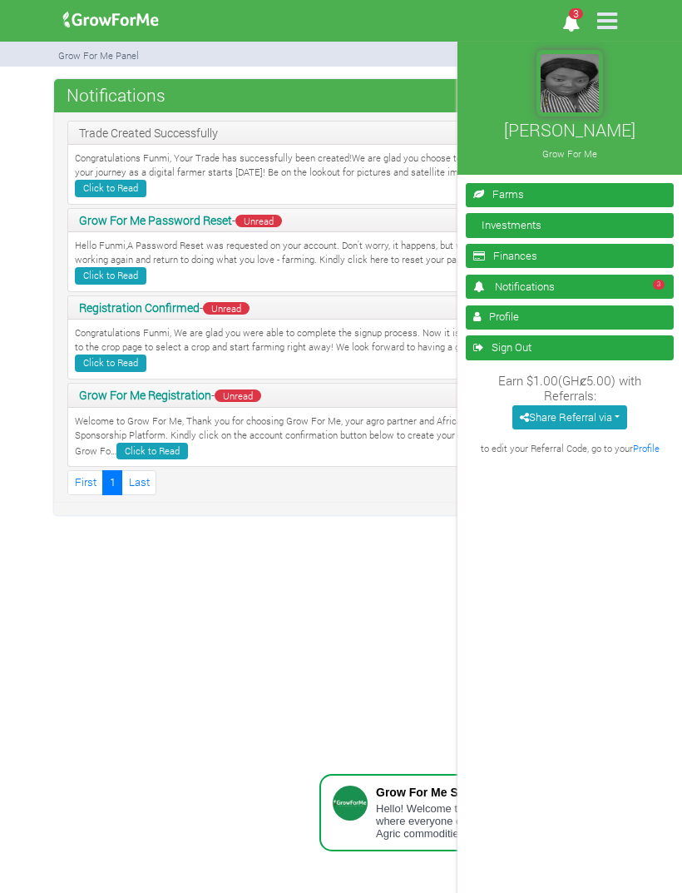
click at [546, 219] on link "Investments" at bounding box center [570, 225] width 208 height 24
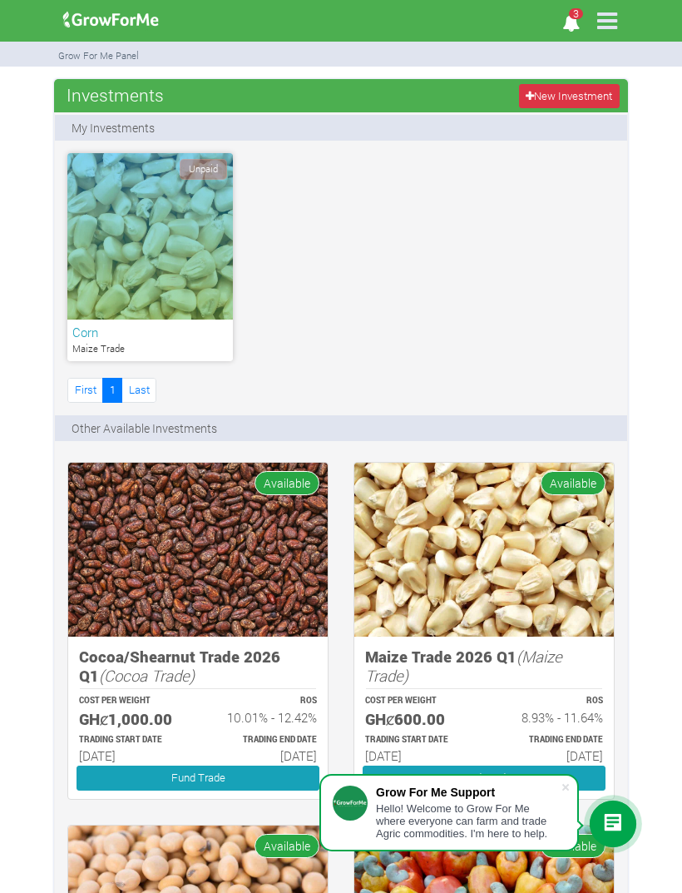
click at [186, 263] on div "Unpaid" at bounding box center [150, 236] width 166 height 166
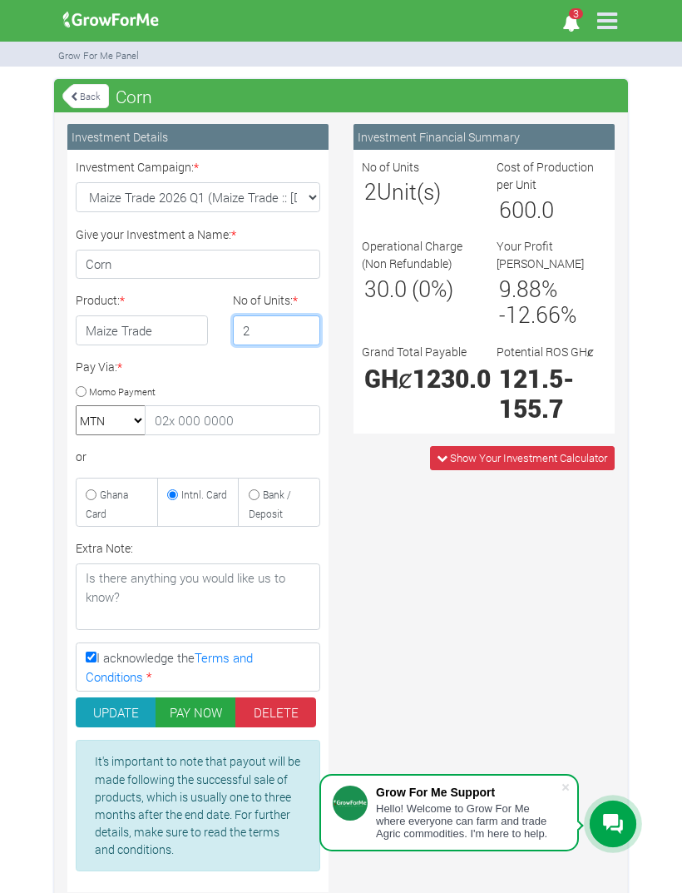
click at [264, 338] on input "2" at bounding box center [276, 330] width 87 height 30
type input "0"
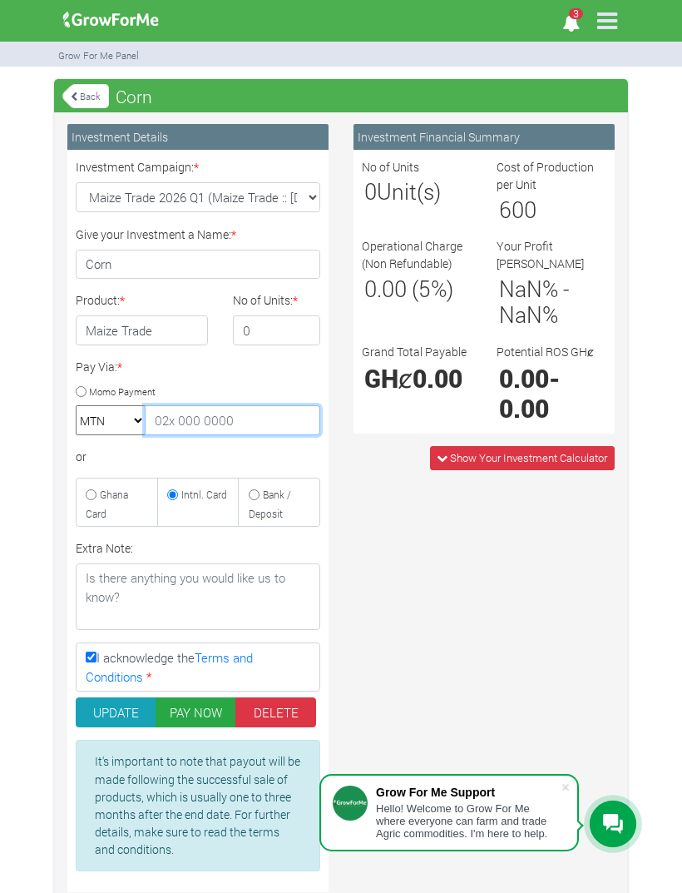
click at [292, 406] on input "text" at bounding box center [233, 420] width 176 height 30
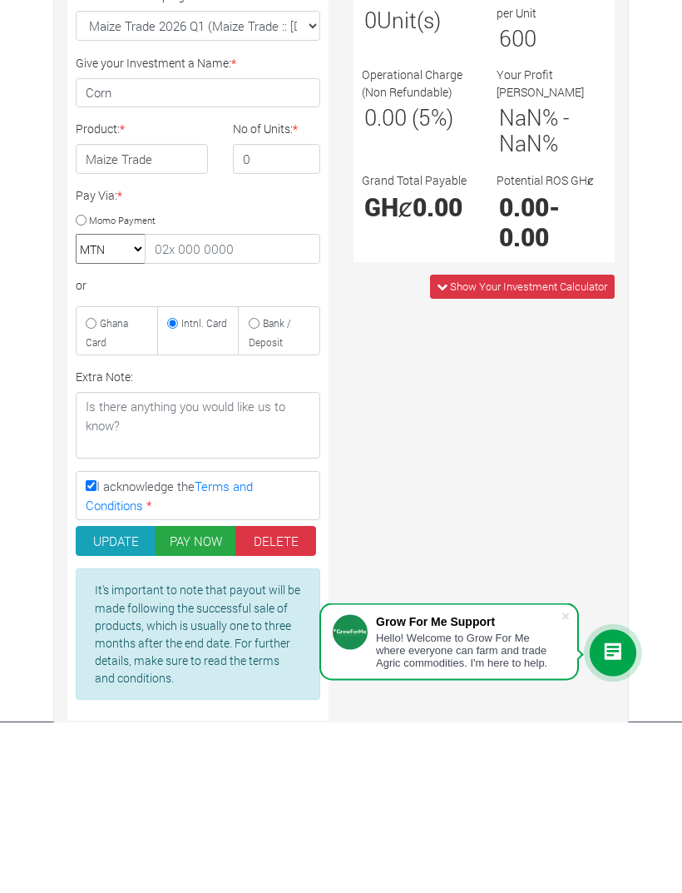
click at [94, 652] on input "I acknowledge the Terms and Conditions *" at bounding box center [91, 657] width 11 height 11
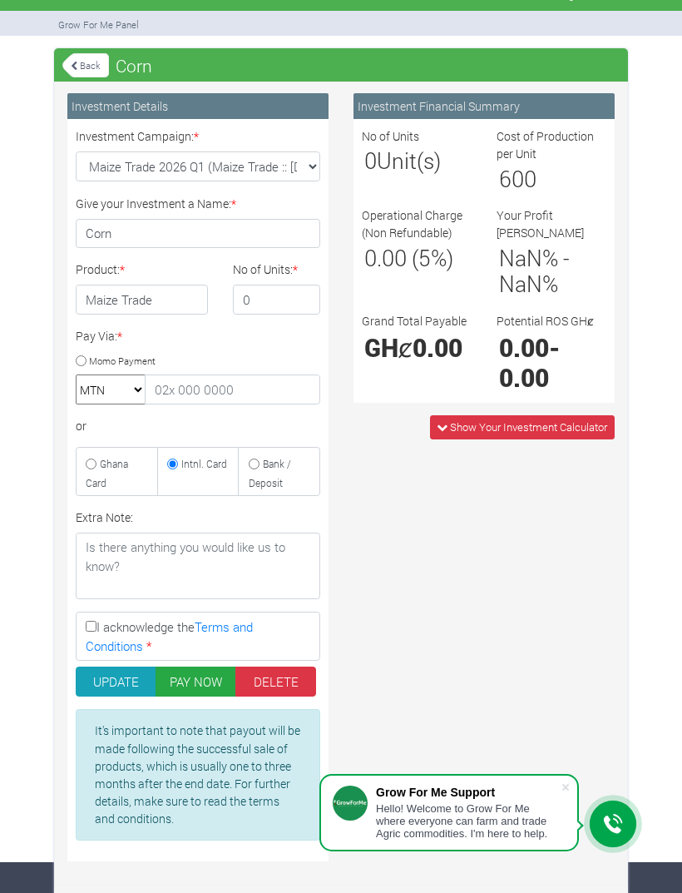
click at [89, 621] on input "I acknowledge the Terms and Conditions *" at bounding box center [91, 626] width 11 height 11
checkbox input "true"
click at [112, 676] on button "UPDATE" at bounding box center [116, 682] width 81 height 30
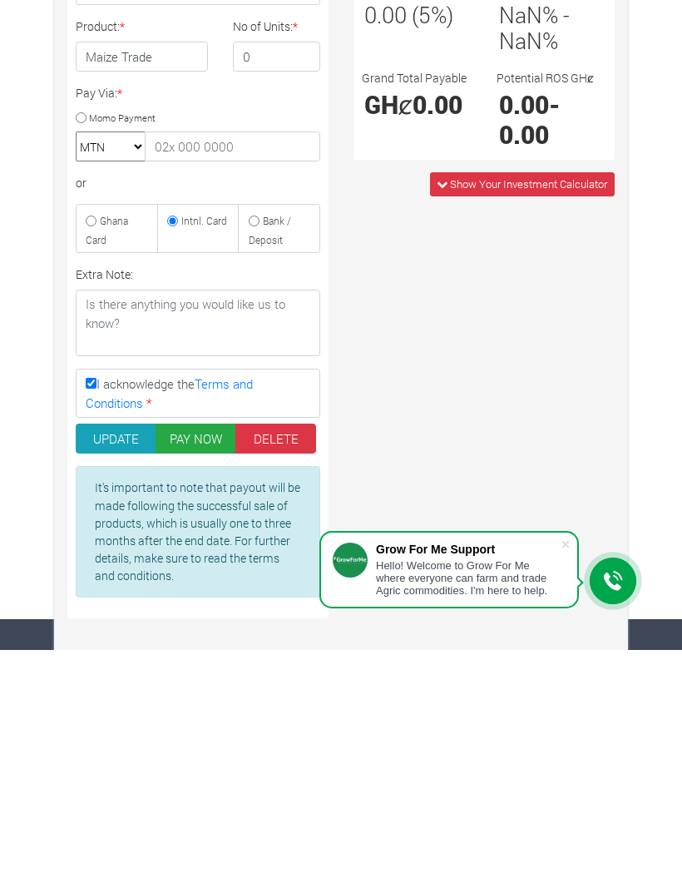
click at [268, 667] on button "DELETE" at bounding box center [276, 682] width 81 height 30
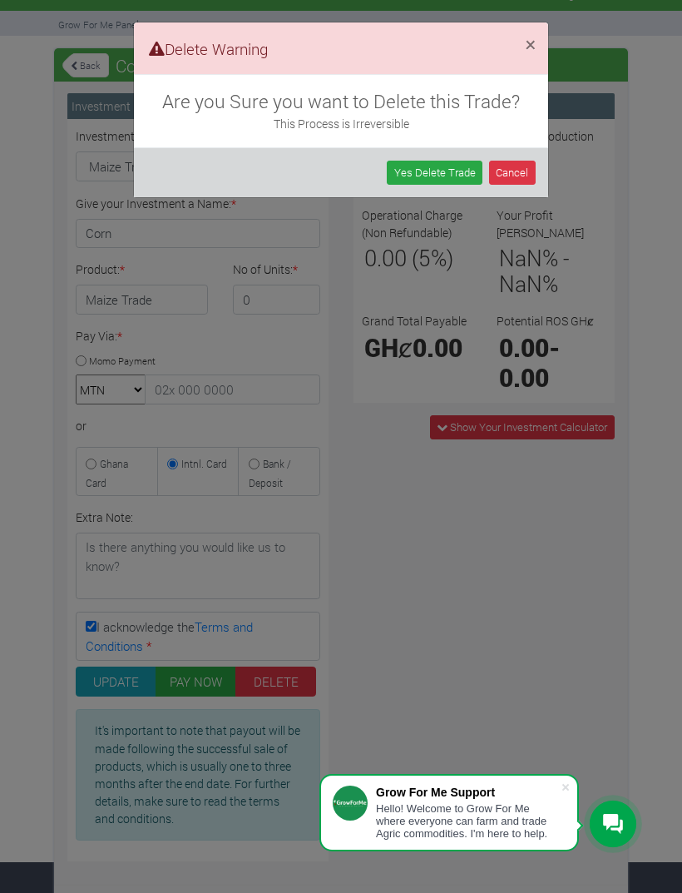
click at [449, 168] on link "Yes Delete Trade" at bounding box center [435, 173] width 96 height 24
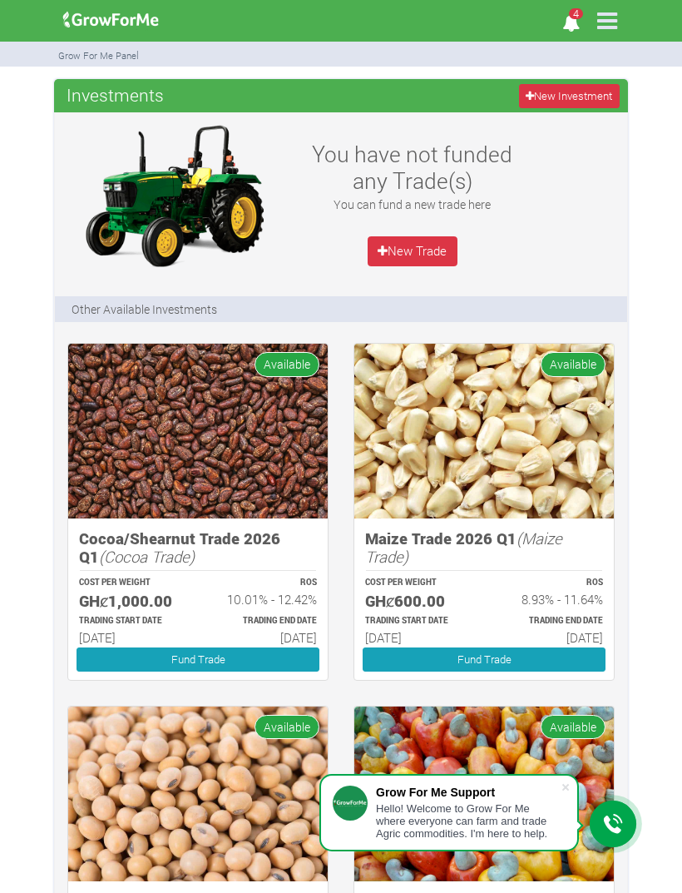
click at [427, 470] on img at bounding box center [485, 431] width 260 height 174
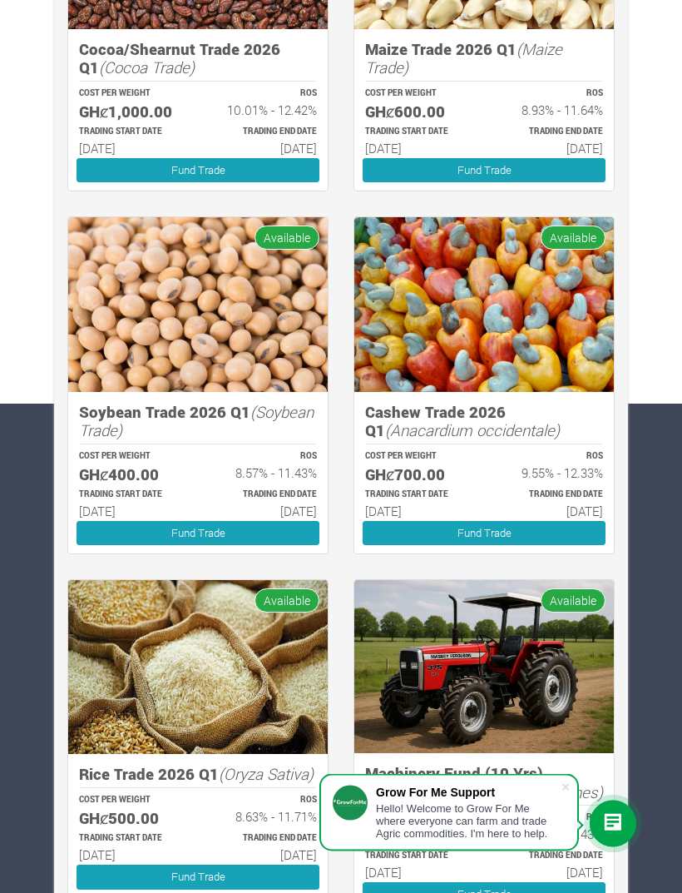
scroll to position [489, 0]
click at [245, 722] on img at bounding box center [198, 667] width 260 height 174
click at [233, 887] on link "Fund Trade" at bounding box center [198, 877] width 243 height 24
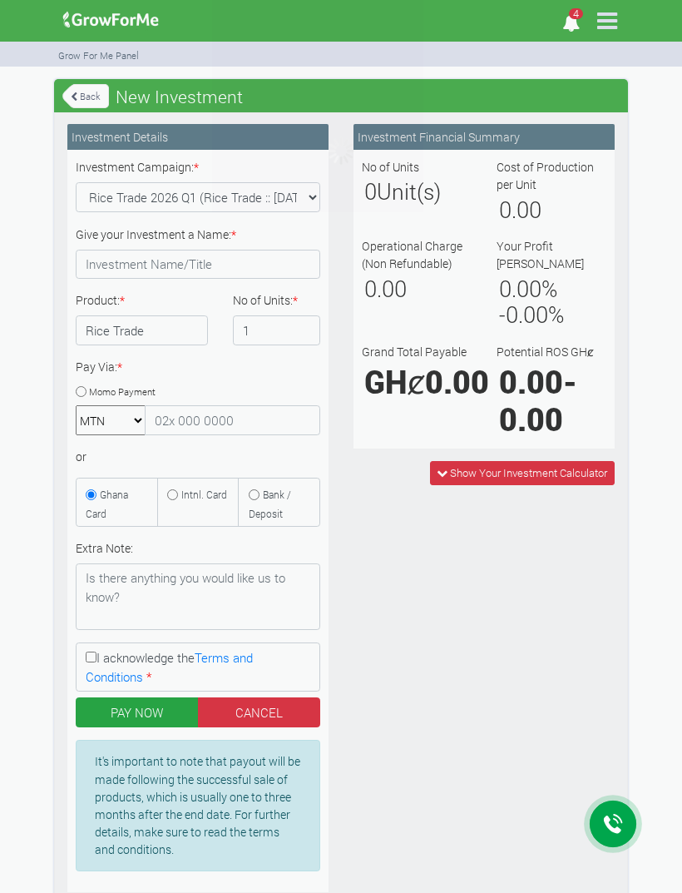
type input "1"
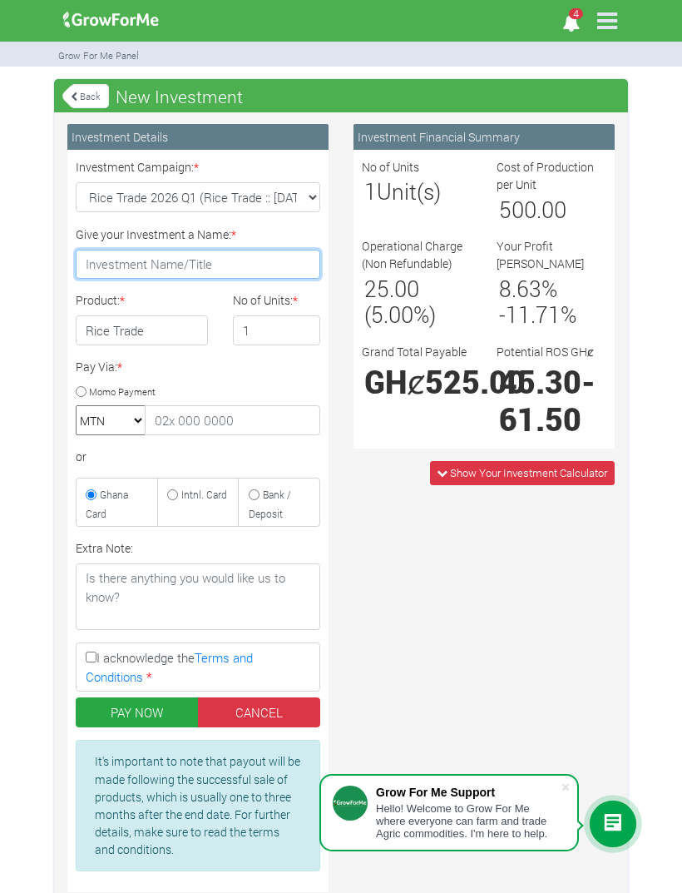
click at [176, 259] on input "Give your Investment a Name: *" at bounding box center [198, 265] width 245 height 30
type input "Rice"
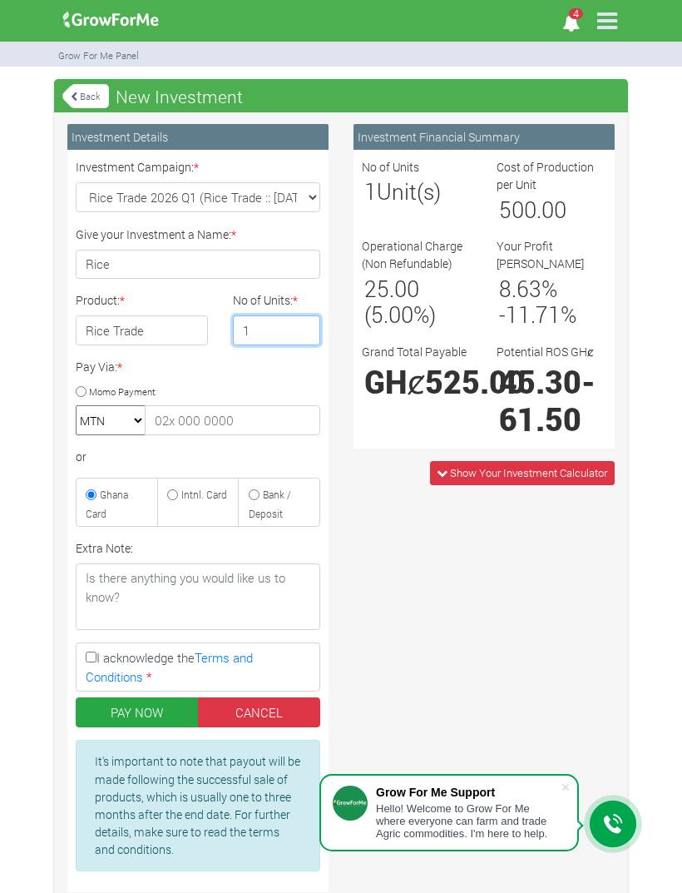
click at [275, 330] on input "1" at bounding box center [276, 330] width 87 height 30
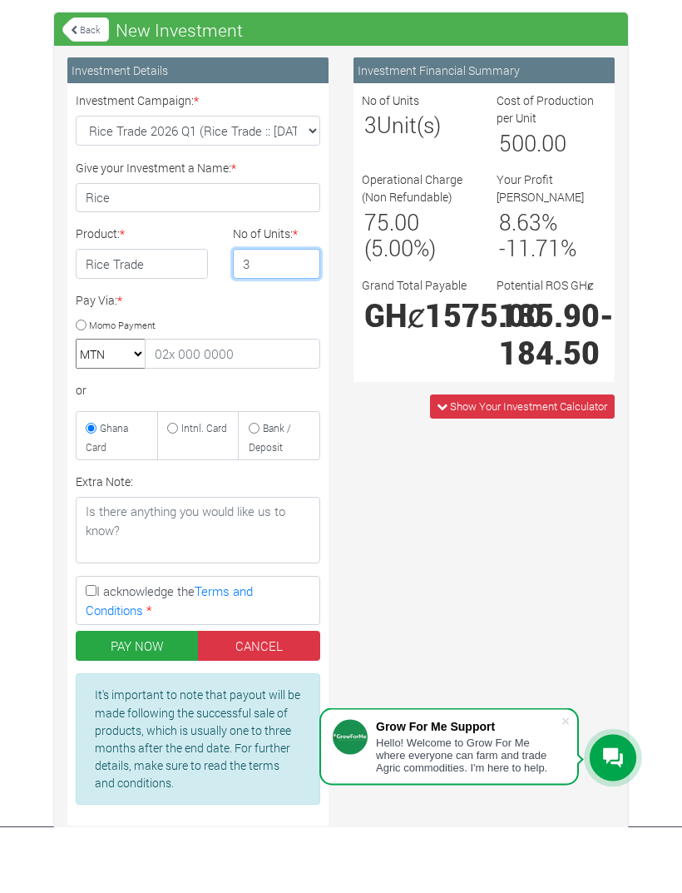
type input "3"
click at [194, 488] on small "Intnl. Card" at bounding box center [204, 494] width 46 height 13
click at [178, 489] on input "Intnl. Card" at bounding box center [172, 494] width 11 height 11
radio input "true"
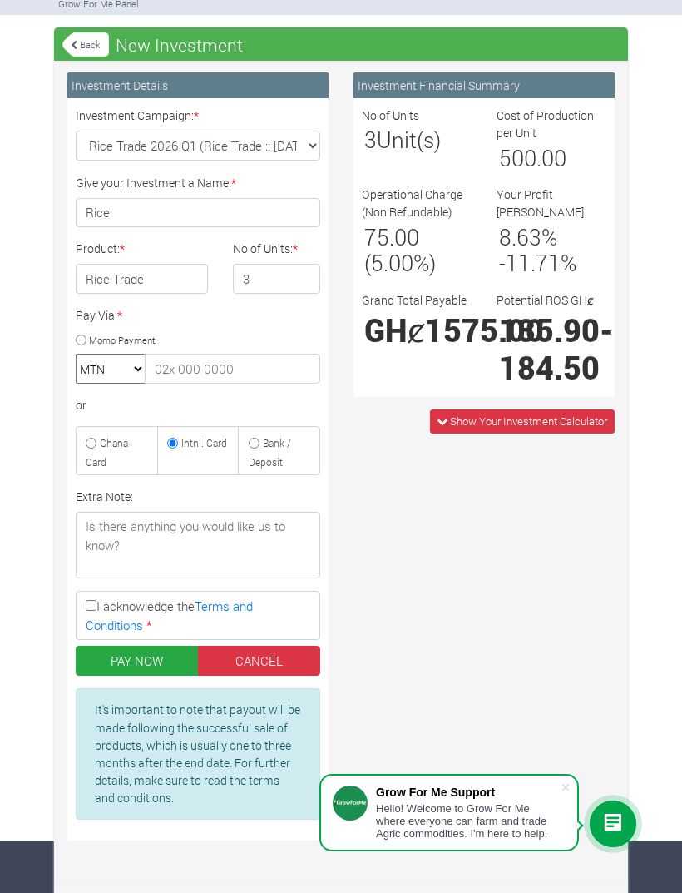
click at [92, 603] on input "I acknowledge the Terms and Conditions *" at bounding box center [91, 605] width 11 height 11
checkbox input "true"
click at [160, 657] on button "PAY NOW" at bounding box center [137, 661] width 123 height 30
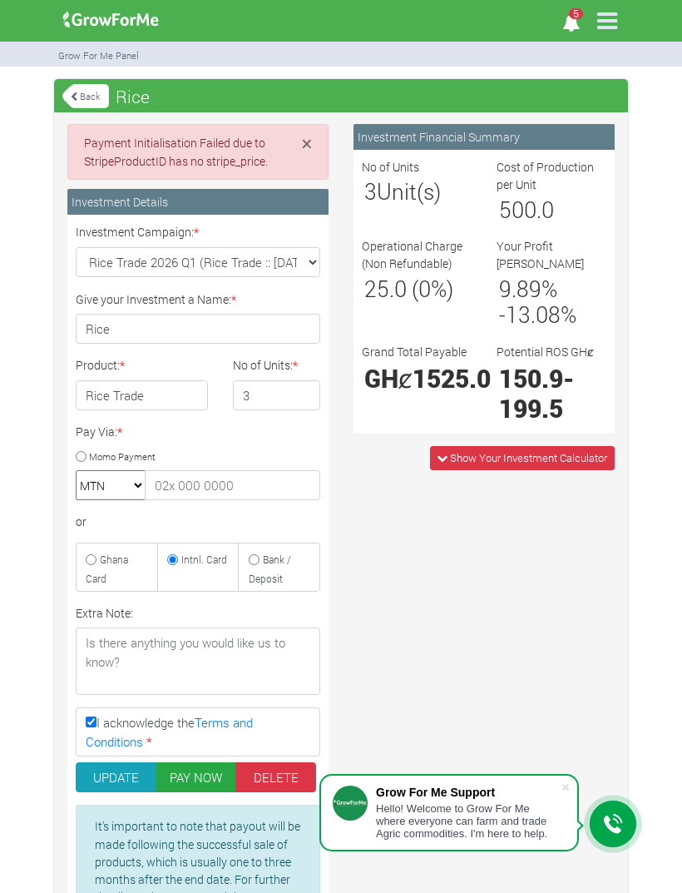
click at [260, 554] on input "Bank / Deposit" at bounding box center [254, 559] width 11 height 11
radio input "true"
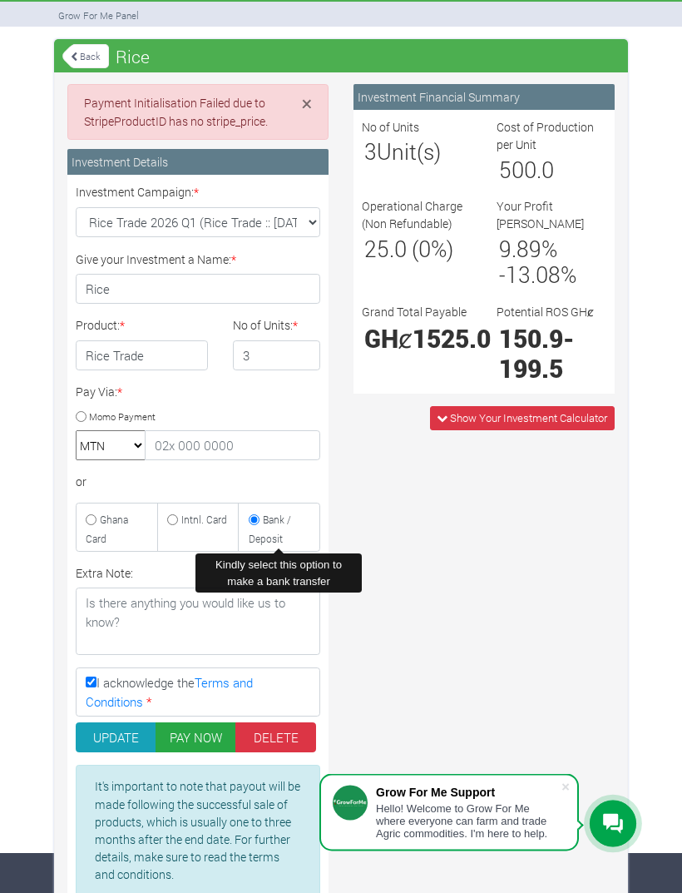
scroll to position [42, 0]
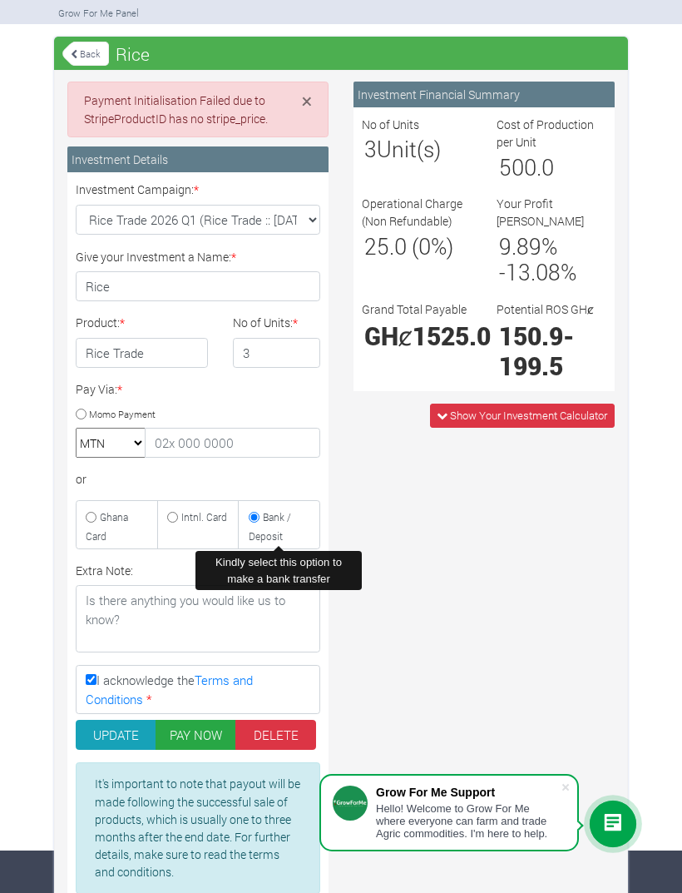
click at [112, 720] on button "UPDATE" at bounding box center [116, 735] width 81 height 30
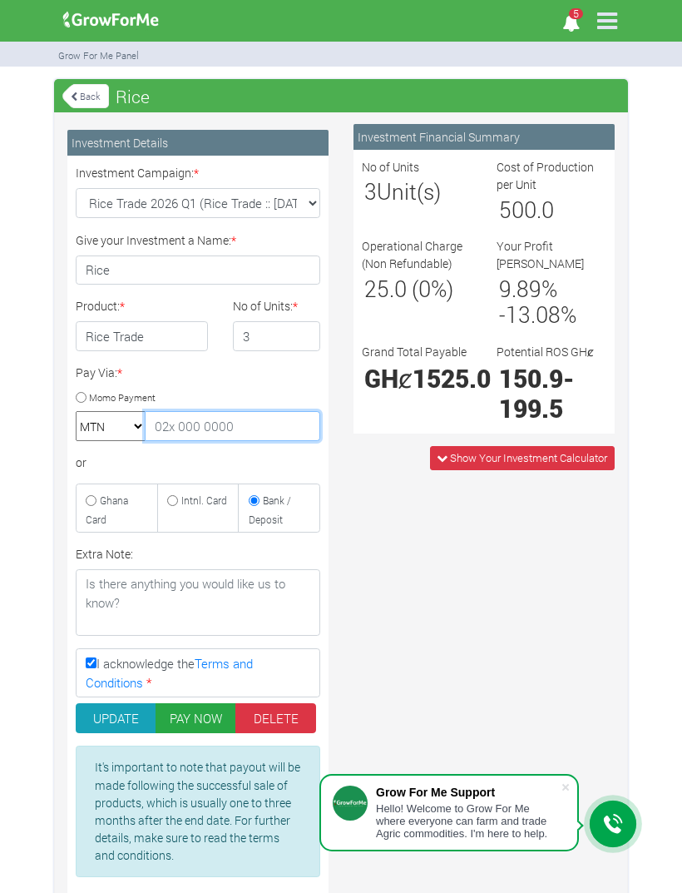
click at [231, 424] on input "text" at bounding box center [233, 426] width 176 height 30
click at [271, 340] on input "3" at bounding box center [276, 336] width 87 height 30
click at [116, 715] on button "UPDATE" at bounding box center [116, 718] width 81 height 30
click at [111, 703] on button "UPDATE" at bounding box center [116, 718] width 81 height 30
click at [198, 713] on button "PAY NOW" at bounding box center [196, 718] width 81 height 30
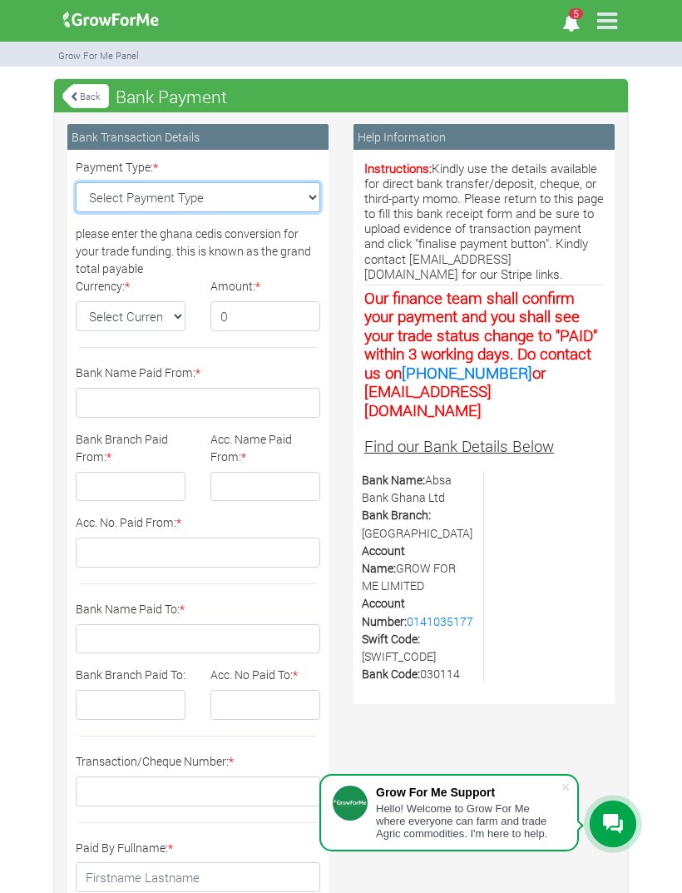
click at [274, 197] on select "Select Payment Type Cash Deposit Bank Transfer Cheque Stripe" at bounding box center [198, 197] width 245 height 30
select select "Stripe"
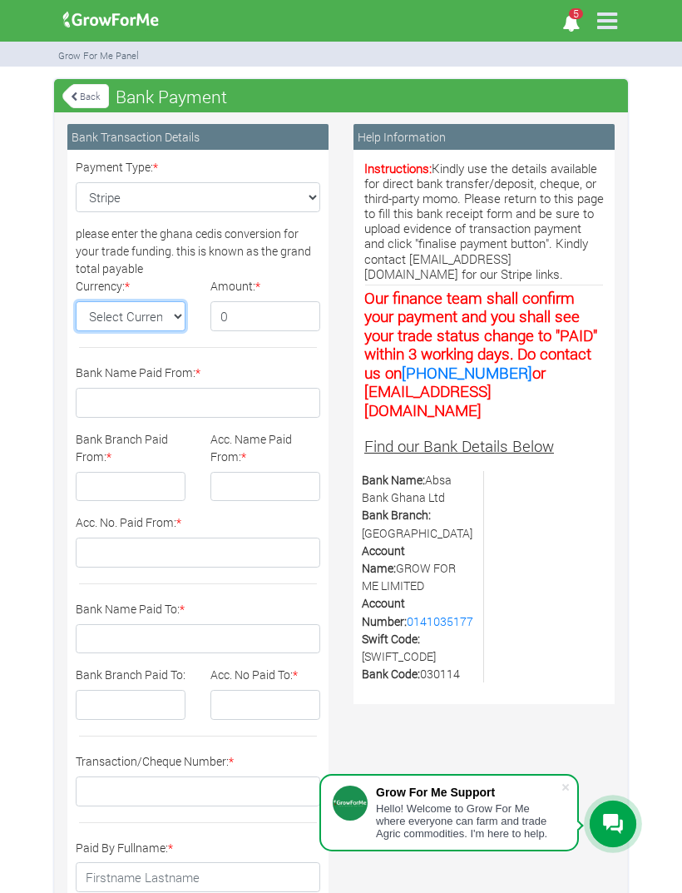
click at [133, 312] on select "Select Currency GH¢" at bounding box center [131, 316] width 110 height 30
select select "GH¢"
click at [247, 315] on input "0" at bounding box center [266, 316] width 110 height 30
type input "0"
type input "1600"
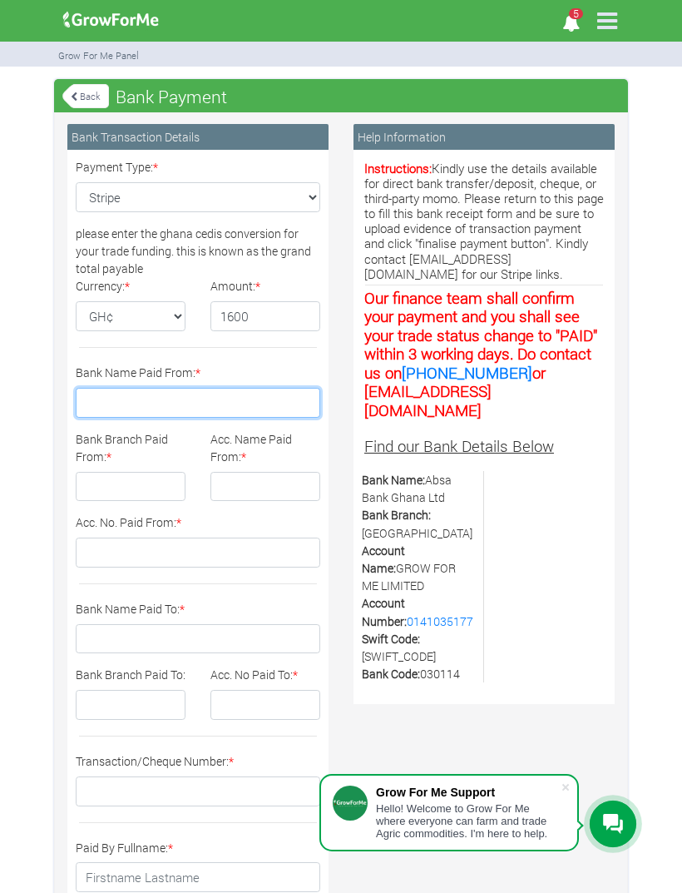
click at [184, 390] on input "Bank Name Paid From: *" at bounding box center [198, 403] width 245 height 30
click at [102, 92] on link "Back" at bounding box center [85, 95] width 47 height 27
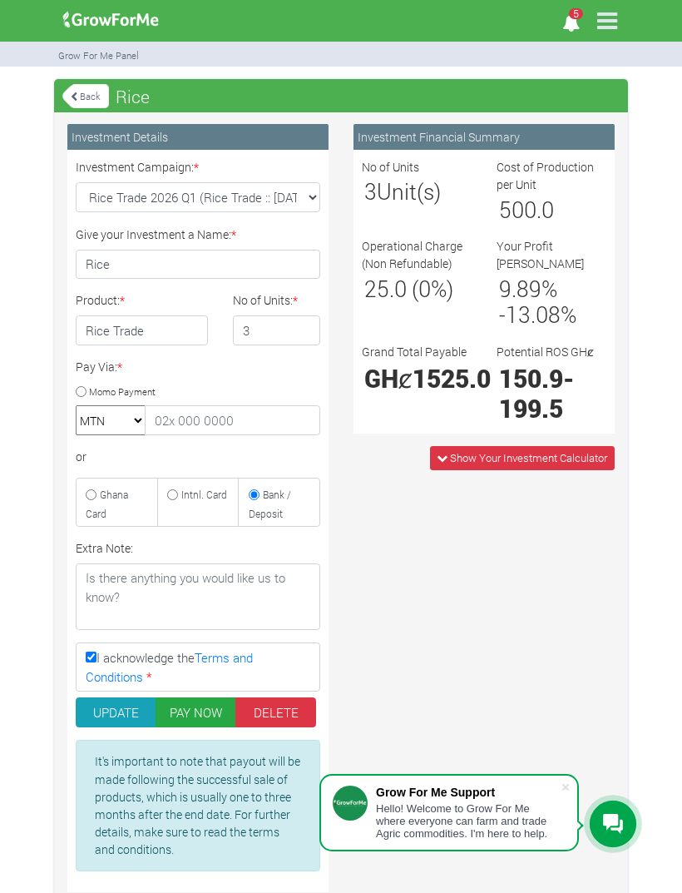
click at [277, 697] on button "DELETE" at bounding box center [276, 712] width 81 height 30
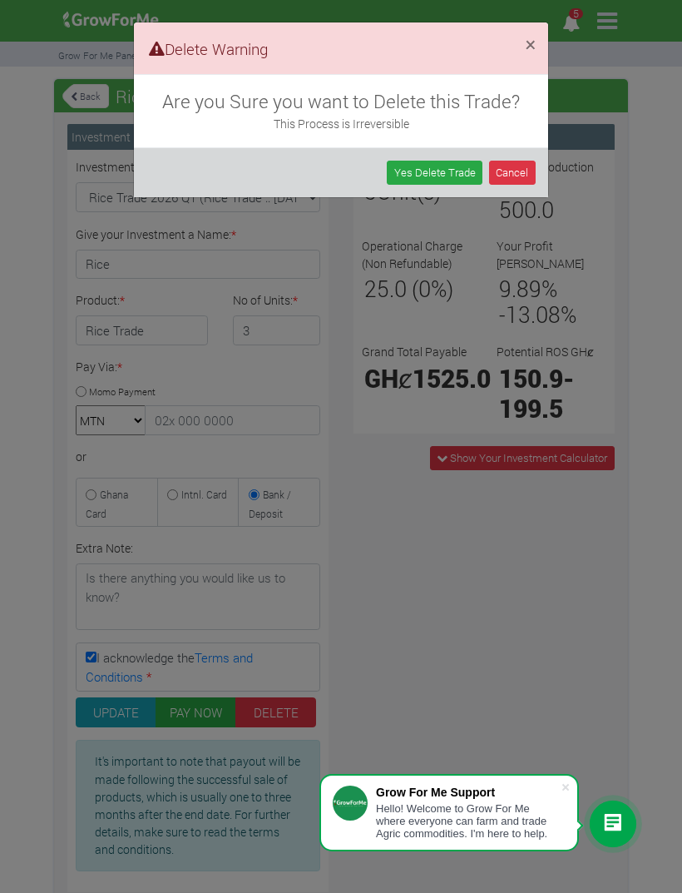
click at [434, 168] on link "Yes Delete Trade" at bounding box center [435, 173] width 96 height 24
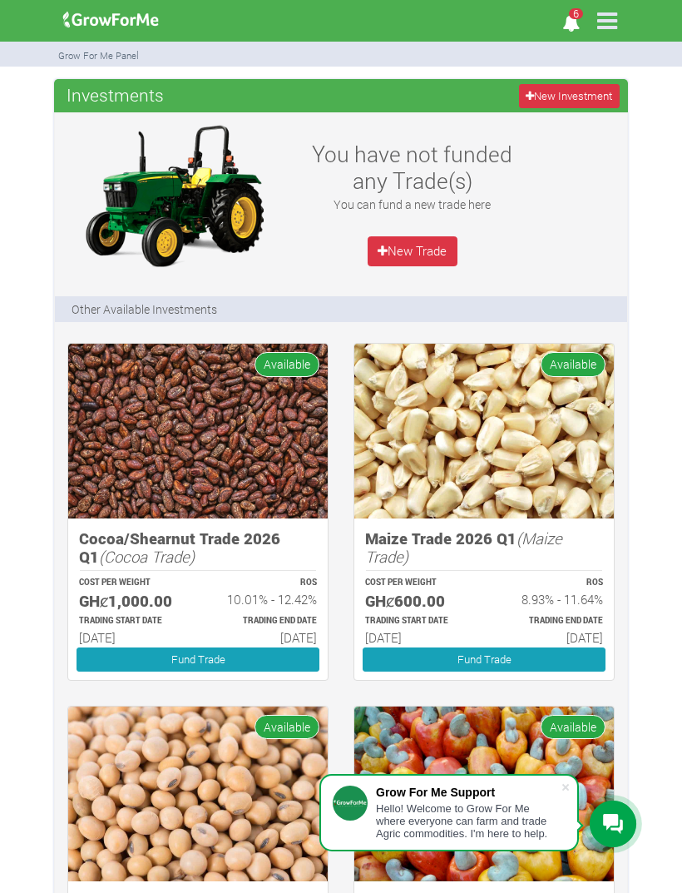
click at [410, 253] on link "New Trade" at bounding box center [413, 251] width 90 height 30
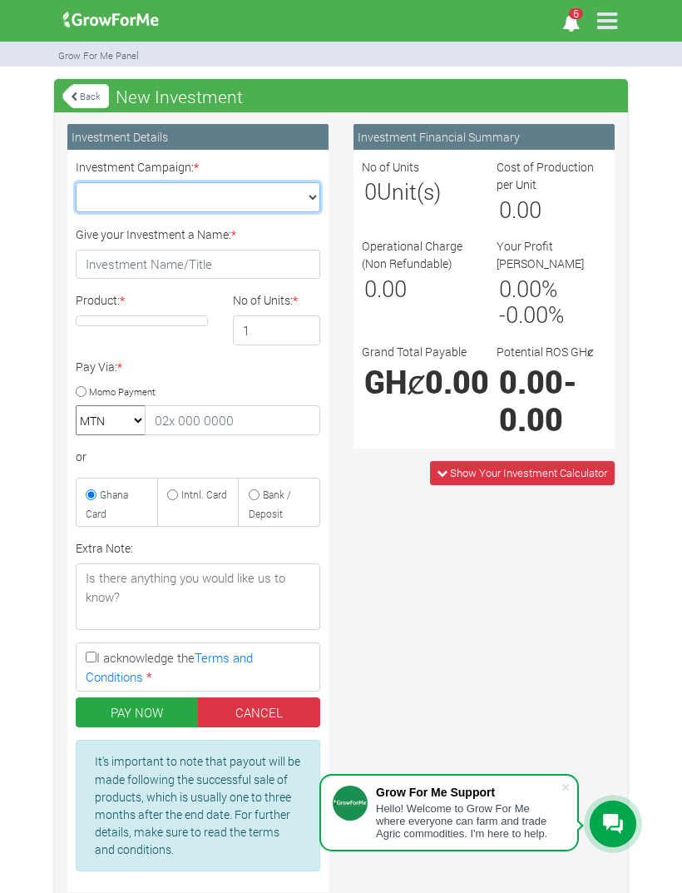
click at [288, 201] on select "Cocoa/Shearnut Trade 2026 Q1 (Cocoa Trade :: 01st Jan 2026 - 30th Jun 2026) Mai…" at bounding box center [198, 197] width 245 height 30
click at [503, 547] on div "Investment Financial Summary No of Units 0 Unit(s) Cost of Production per Unit …" at bounding box center [484, 514] width 286 height 781
click at [255, 708] on link "CANCEL" at bounding box center [259, 712] width 123 height 30
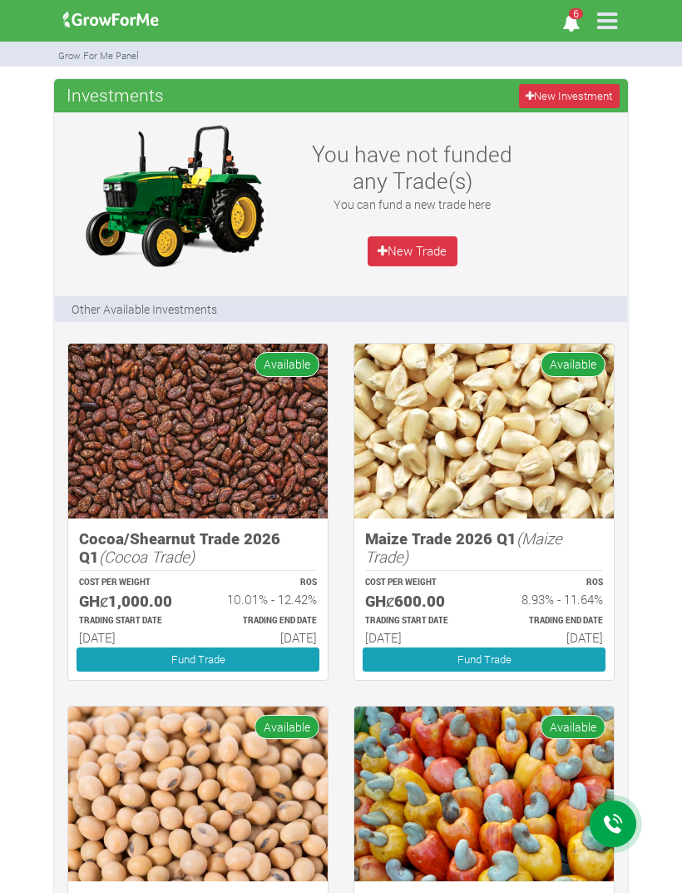
click at [593, 23] on icon at bounding box center [607, 20] width 35 height 35
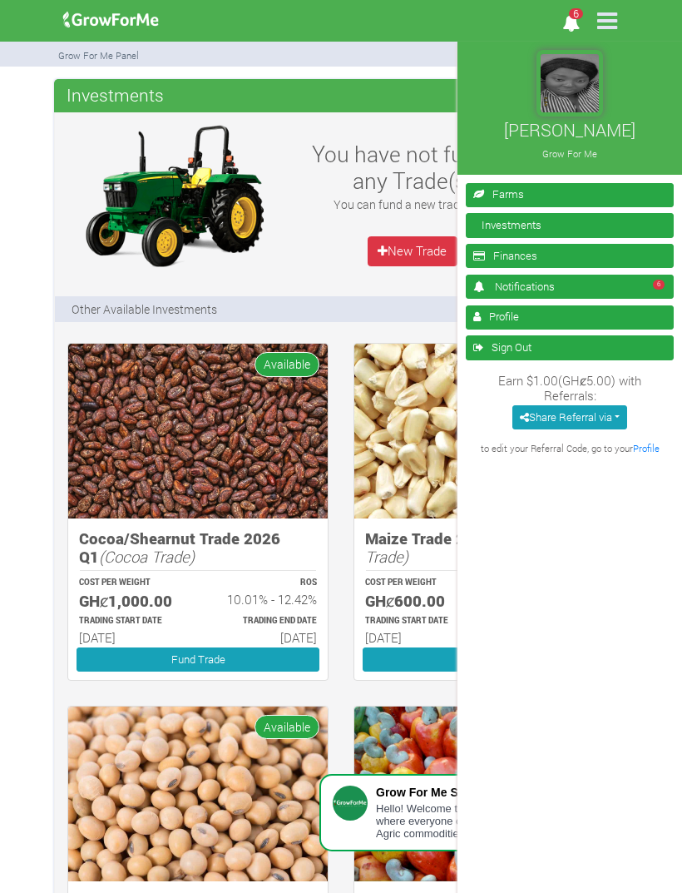
click at [361, 54] on div "Grow For Me Panel" at bounding box center [341, 55] width 599 height 26
click at [297, 58] on div "Grow For Me Panel" at bounding box center [341, 55] width 599 height 26
click at [305, 242] on div "You have not funded any Trade(s) You can fund a new trade here New Trade" at bounding box center [413, 196] width 239 height 150
click at [570, 609] on nav "Funmi Williams Grow For Me Farms Investments Finances 6 Notifications Profile S…" at bounding box center [578, 488] width 241 height 893
click at [552, 228] on link "Investments" at bounding box center [570, 225] width 208 height 24
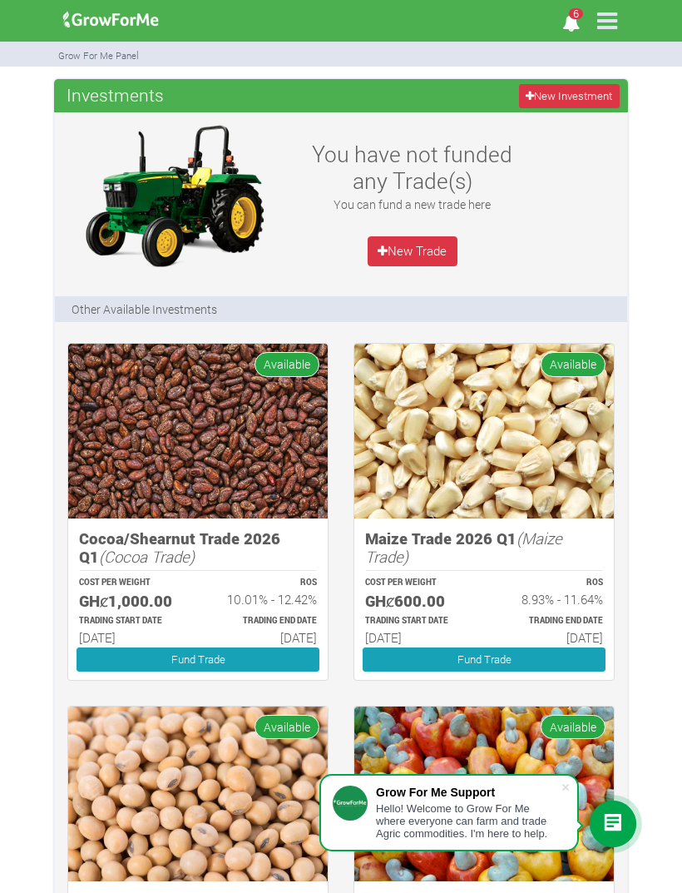
click at [614, 27] on icon at bounding box center [607, 20] width 35 height 35
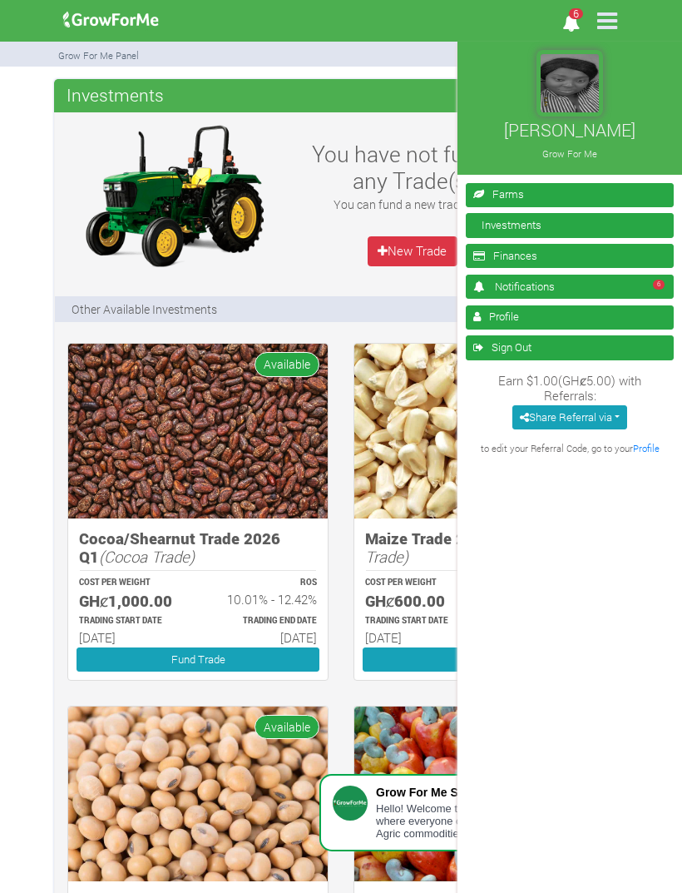
click at [535, 255] on link "Finances" at bounding box center [570, 256] width 208 height 24
